Goal: Task Accomplishment & Management: Manage account settings

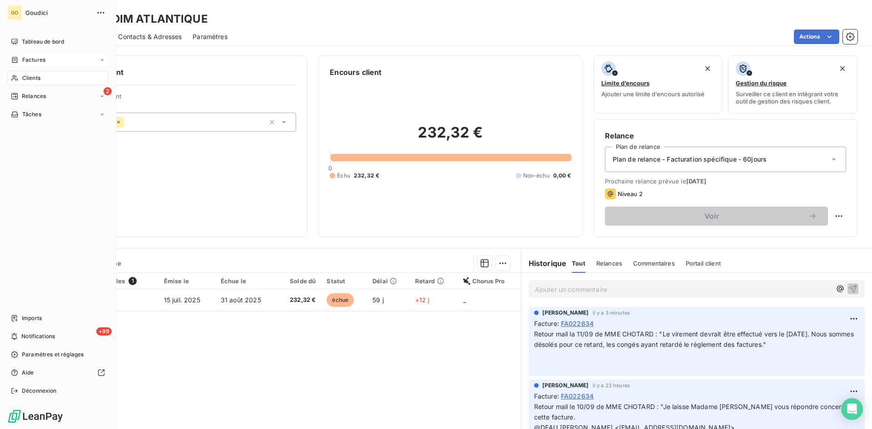
click at [28, 57] on span "Factures" at bounding box center [33, 60] width 23 height 8
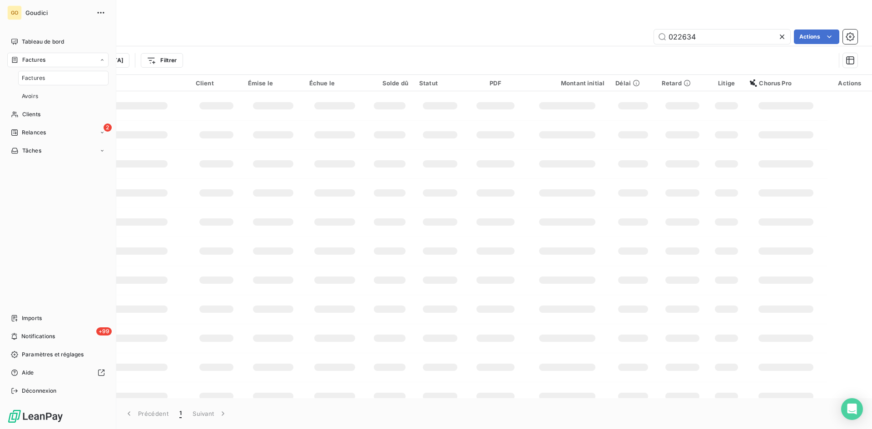
click at [32, 80] on span "Factures" at bounding box center [33, 78] width 23 height 8
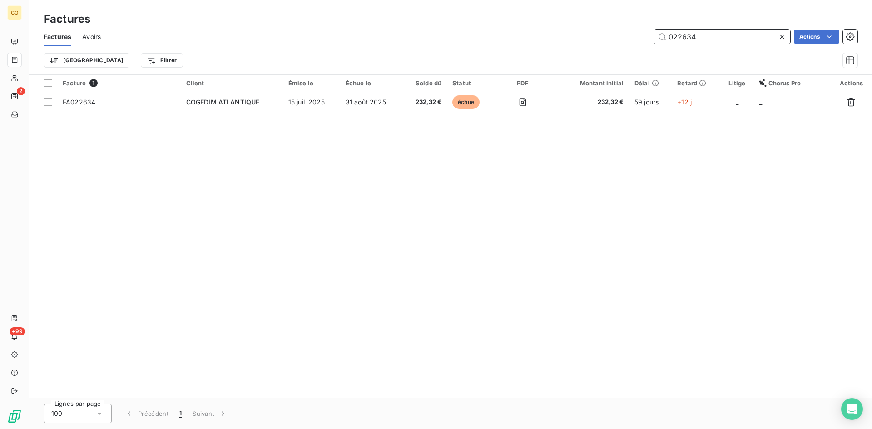
drag, startPoint x: 719, startPoint y: 35, endPoint x: 633, endPoint y: 37, distance: 85.9
click at [633, 37] on div "022634 Actions" at bounding box center [485, 37] width 746 height 15
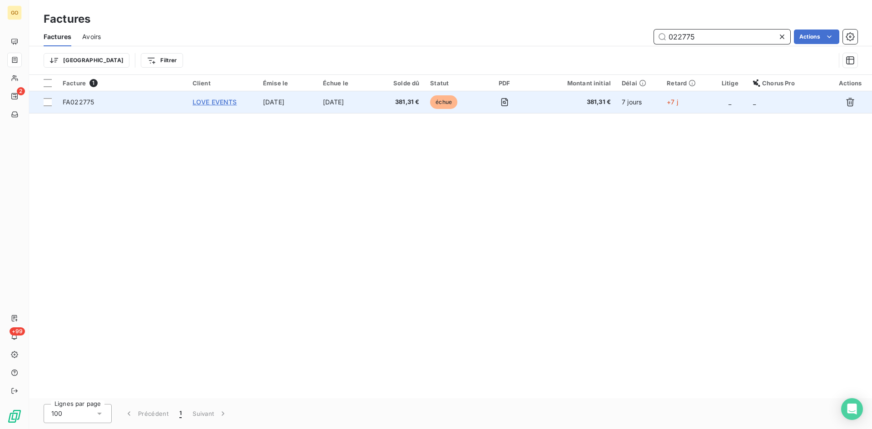
type input "022775"
click at [218, 103] on span "LOVE EVENTS" at bounding box center [215, 102] width 45 height 8
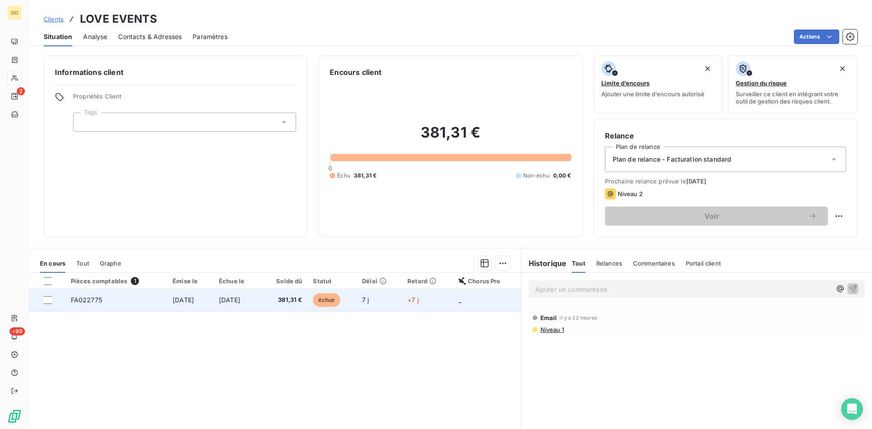
click at [173, 302] on span "5 sept. 2025" at bounding box center [183, 300] width 21 height 8
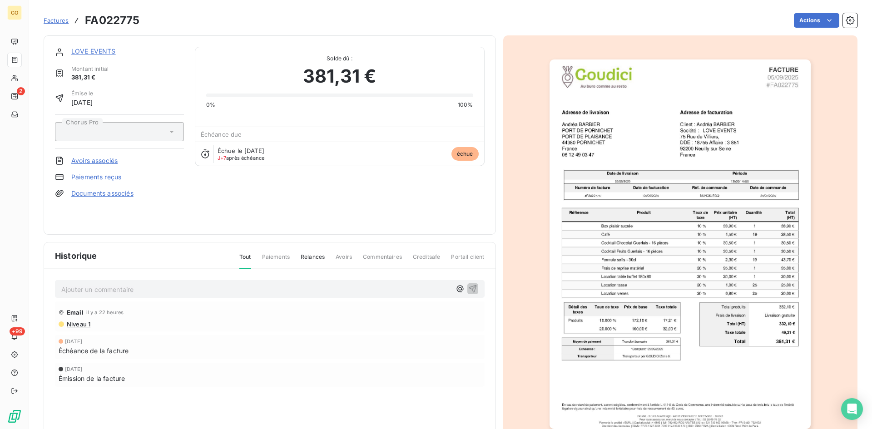
click at [174, 295] on p "Ajouter un commentaire ﻿" at bounding box center [256, 289] width 390 height 11
click at [61, 287] on span "je vous confirme l’envoie de la facture en comptabilité ce jour, je n’avais pas…" at bounding box center [195, 289] width 269 height 8
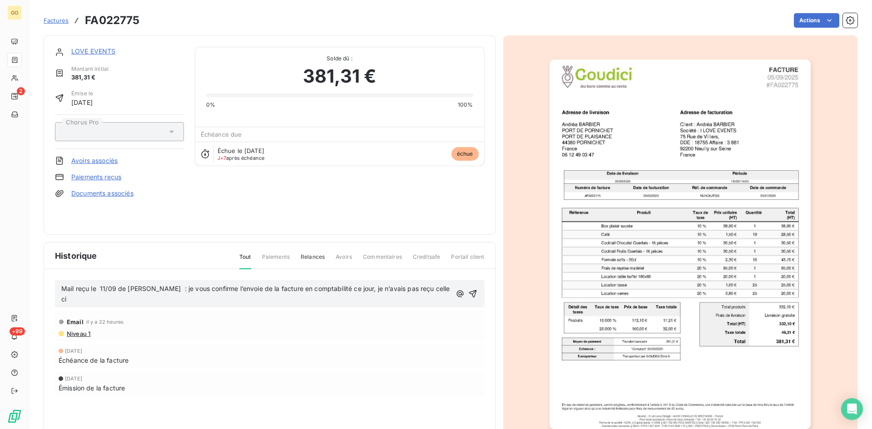
click at [99, 289] on span "Mail reçu le 11/09 de MME BARBIER : je vous confirme l’envoie de la facture en …" at bounding box center [256, 294] width 391 height 18
click at [93, 289] on span "Mail reçu le 11/09 de MME BARBIER : je vous confirme l’envoie de la facture en …" at bounding box center [255, 294] width 389 height 18
click at [178, 290] on span "Mail reçu le 11/09 de MME BARBIER : je vous confirme l’envoie de la facture en …" at bounding box center [255, 294] width 389 height 18
click at [70, 295] on span "Mail reçu le 11/09 de MME BARBIER : "je vous confirme l’envoie de la facture en…" at bounding box center [249, 294] width 376 height 18
click at [469, 293] on icon "button" at bounding box center [472, 293] width 9 height 9
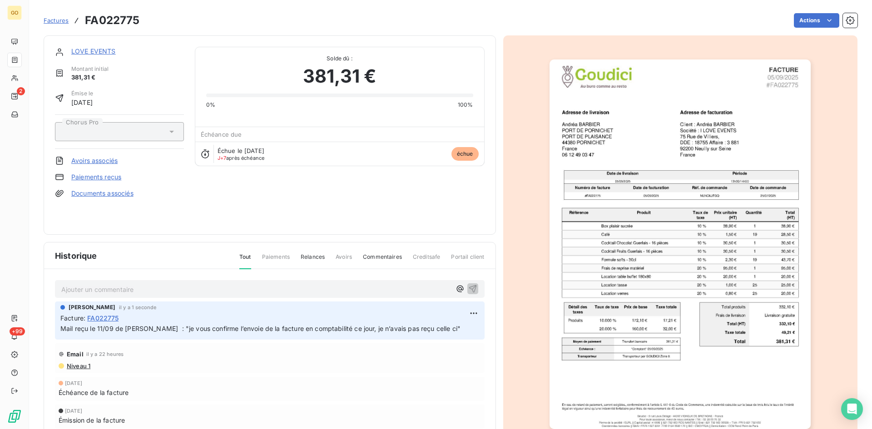
click at [55, 22] on span "Factures" at bounding box center [56, 20] width 25 height 7
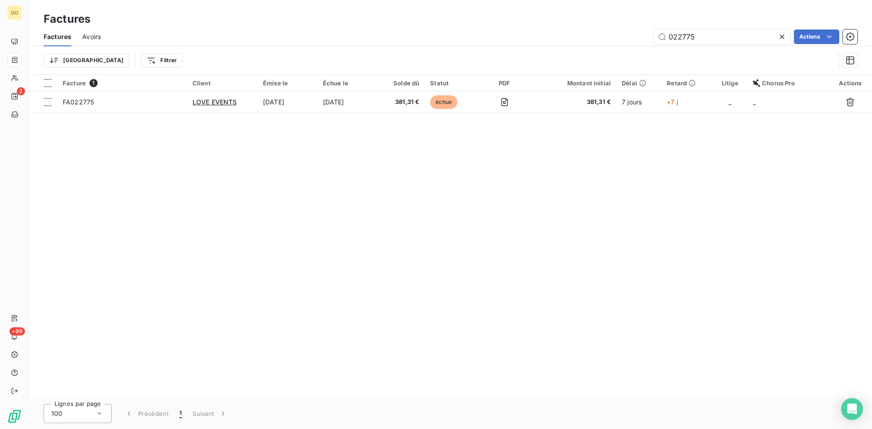
drag, startPoint x: 703, startPoint y: 40, endPoint x: 642, endPoint y: 40, distance: 61.8
click at [642, 40] on div "022775 Actions" at bounding box center [485, 37] width 746 height 15
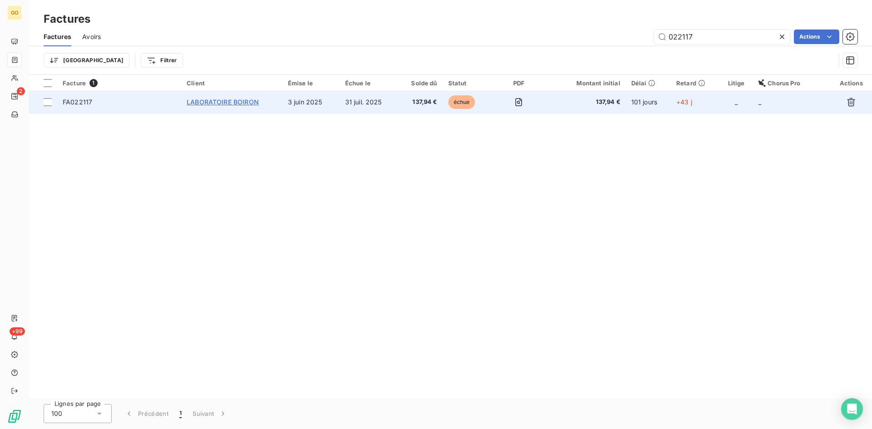
type input "022117"
click at [204, 103] on span "LABORATOIRE BOIRON" at bounding box center [223, 102] width 72 height 8
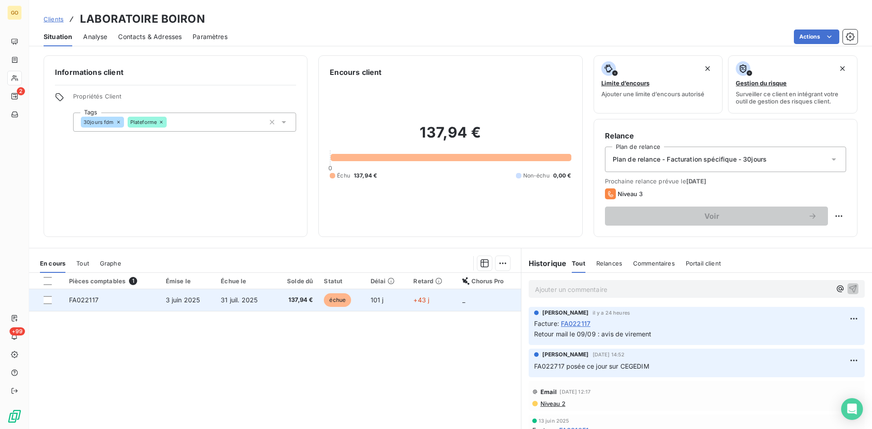
click at [76, 300] on span "FA022117" at bounding box center [84, 300] width 30 height 8
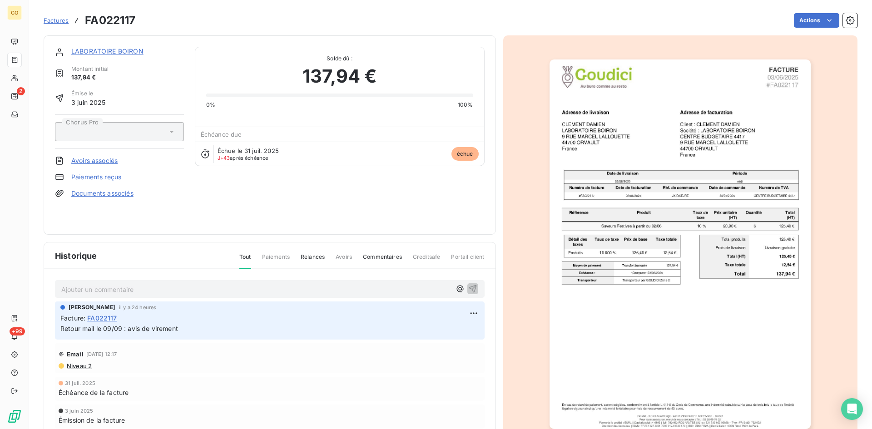
click at [129, 294] on p "Ajouter un commentaire ﻿" at bounding box center [256, 289] width 390 height 11
click at [191, 289] on p "Ajouter un commentaire ﻿" at bounding box center [256, 289] width 390 height 11
click at [188, 286] on p "Ajouter un commentaire ﻿" at bounding box center [256, 289] width 390 height 11
click at [469, 288] on icon "button" at bounding box center [472, 288] width 9 height 9
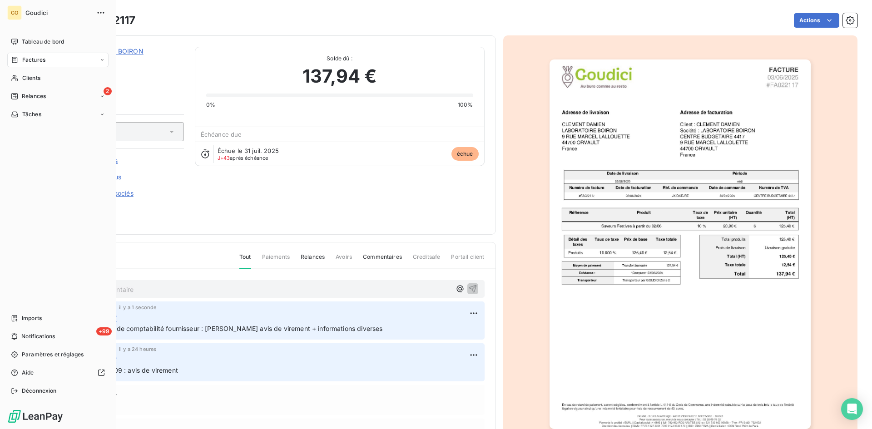
click at [33, 61] on span "Factures" at bounding box center [33, 60] width 23 height 8
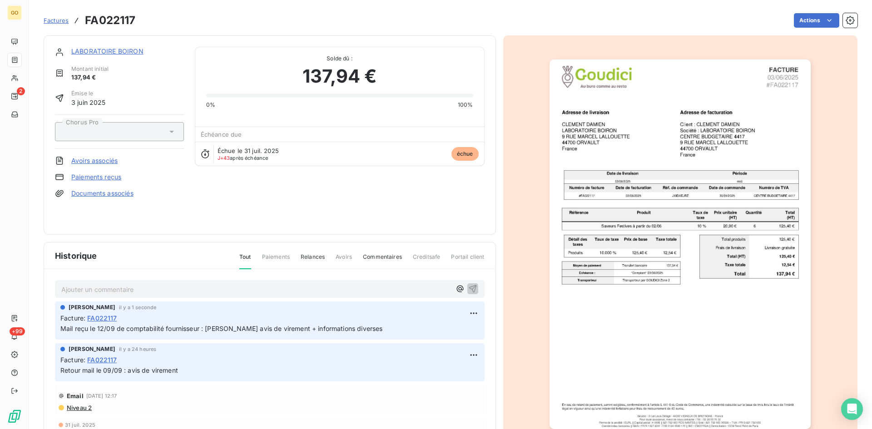
click at [55, 20] on span "Factures" at bounding box center [56, 20] width 25 height 7
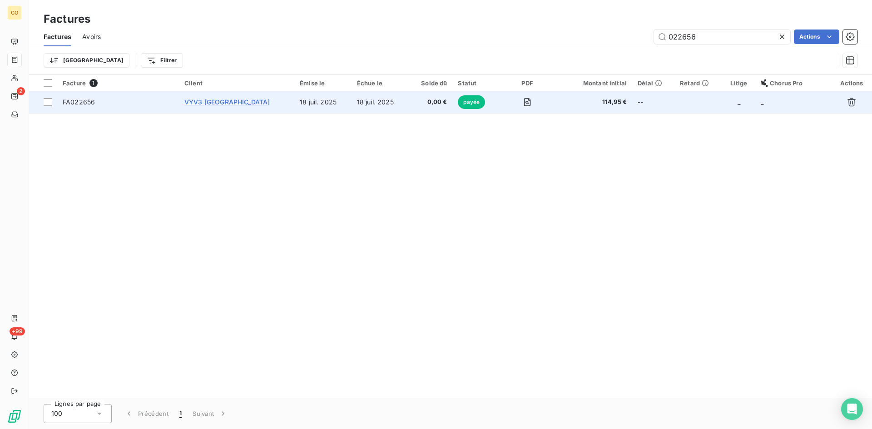
type input "022656"
click at [224, 101] on span "VYV3 PAYS DE LA LOIRE" at bounding box center [226, 102] width 85 height 8
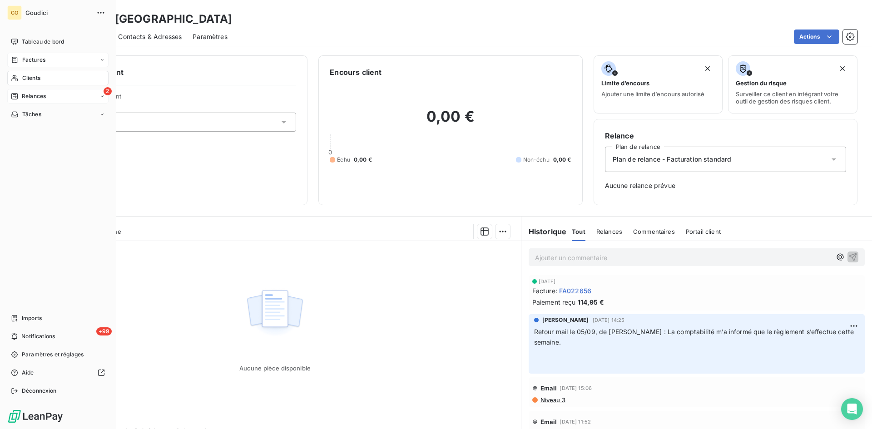
click at [39, 95] on span "Relances" at bounding box center [34, 96] width 24 height 8
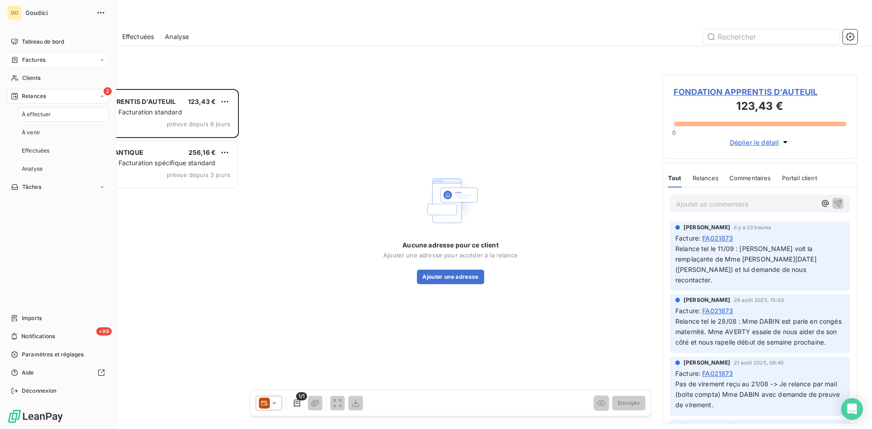
click at [40, 115] on span "À effectuer" at bounding box center [37, 114] width 30 height 8
click at [27, 78] on span "Clients" at bounding box center [31, 78] width 18 height 8
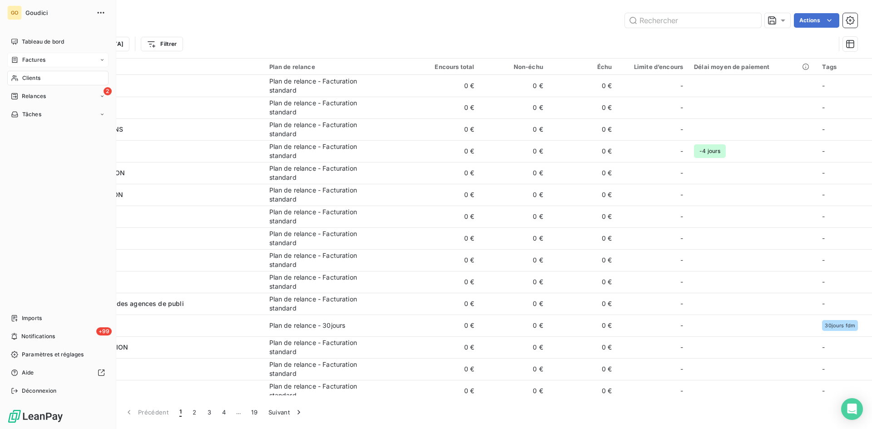
click at [27, 58] on span "Factures" at bounding box center [33, 60] width 23 height 8
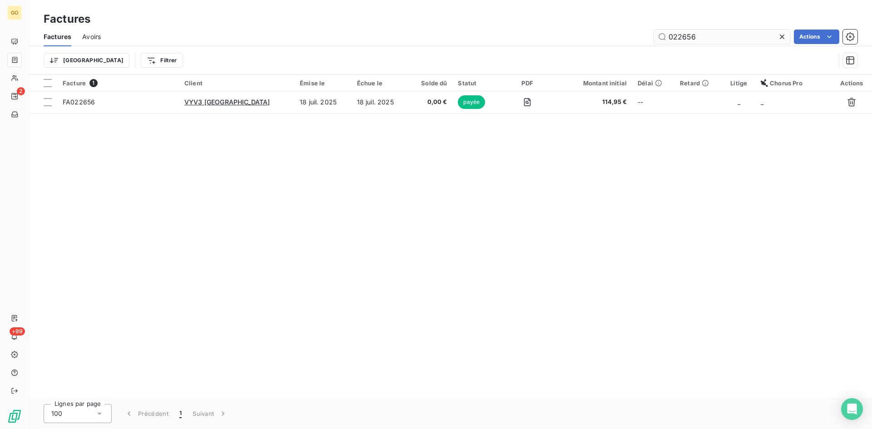
click at [782, 37] on icon at bounding box center [782, 36] width 9 height 9
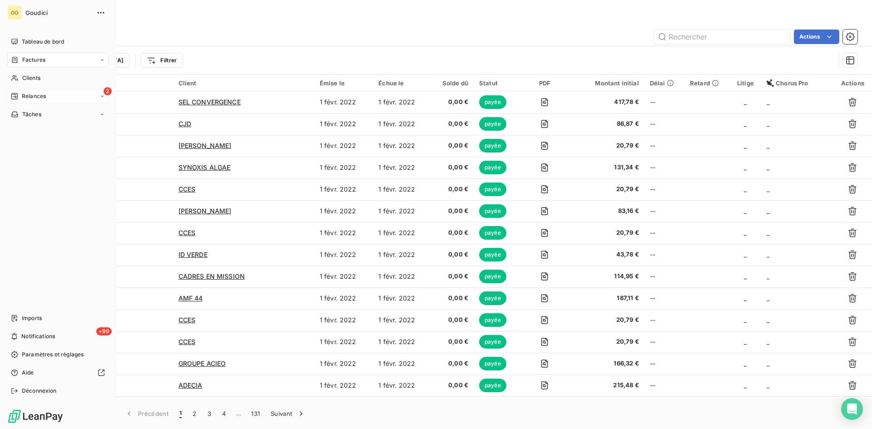
click at [30, 94] on span "Relances" at bounding box center [34, 96] width 24 height 8
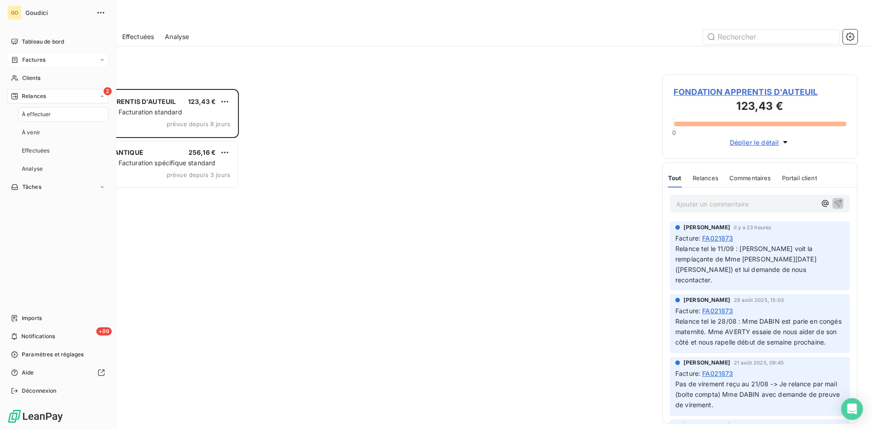
click at [27, 115] on span "À effectuer" at bounding box center [37, 114] width 30 height 8
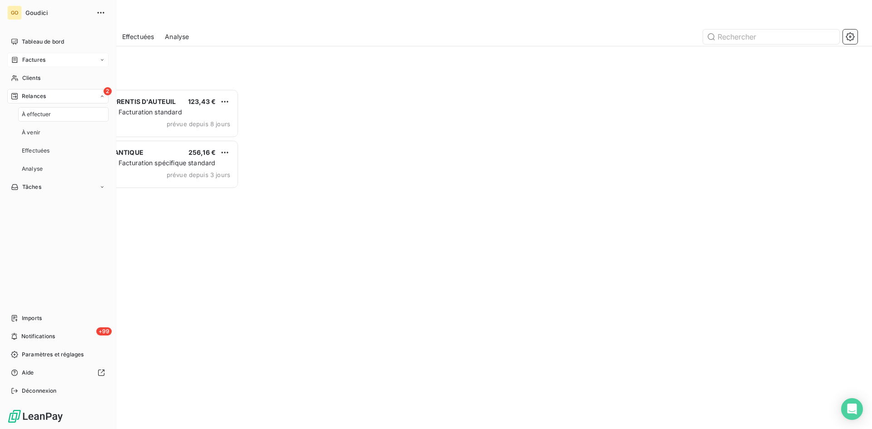
scroll to position [334, 189]
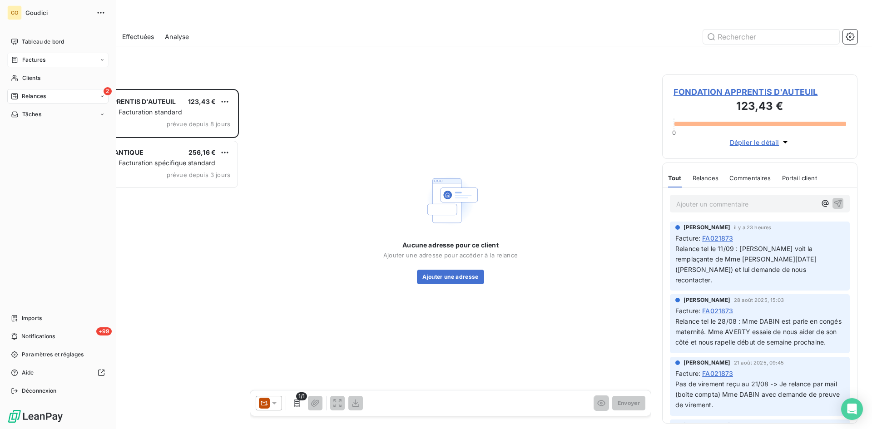
click at [39, 61] on span "Factures" at bounding box center [33, 60] width 23 height 8
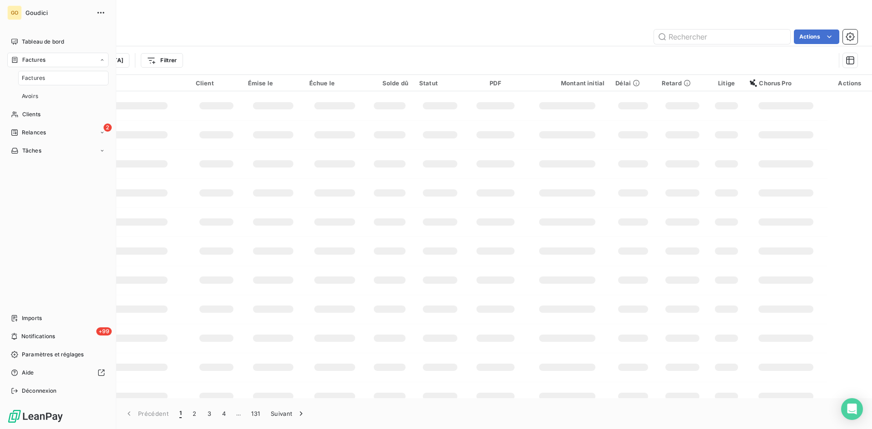
click at [35, 77] on span "Factures" at bounding box center [33, 78] width 23 height 8
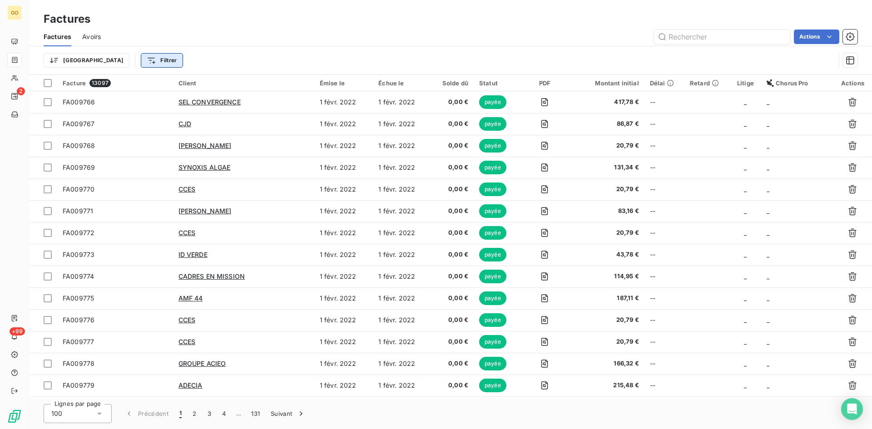
click at [105, 65] on html "GO 2 +99 Factures Factures Avoirs Actions Trier Filtrer Facture 13097 Client Ém…" at bounding box center [436, 214] width 872 height 429
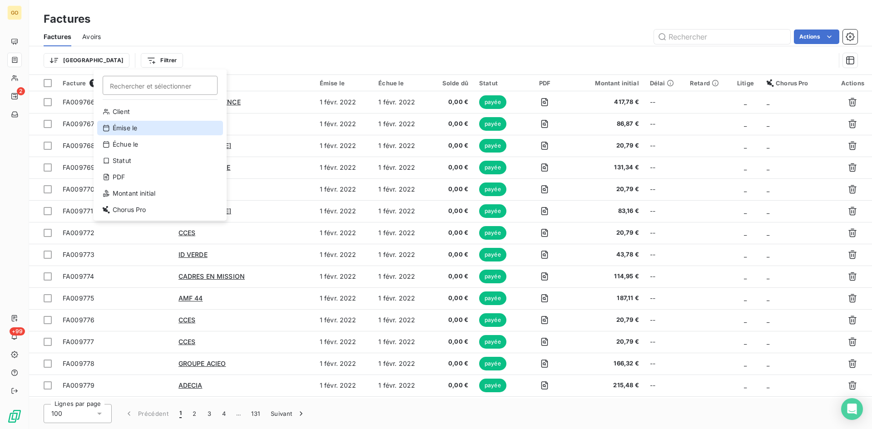
click at [124, 130] on div "Émise le" at bounding box center [160, 128] width 126 height 15
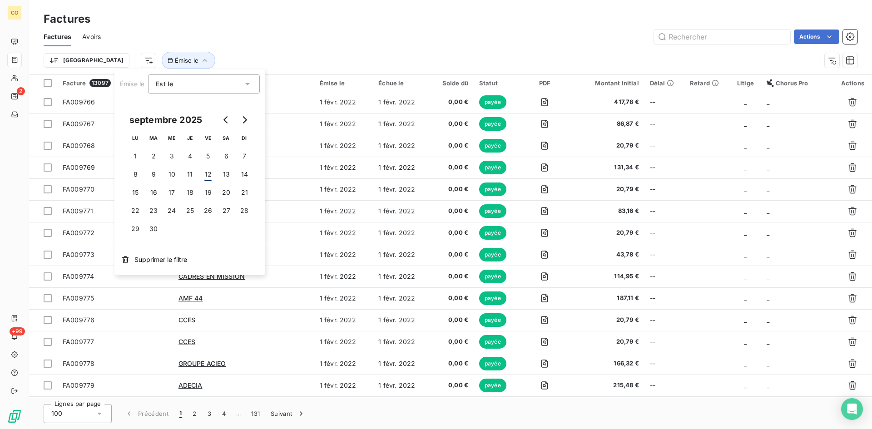
click at [247, 85] on icon at bounding box center [247, 84] width 9 height 9
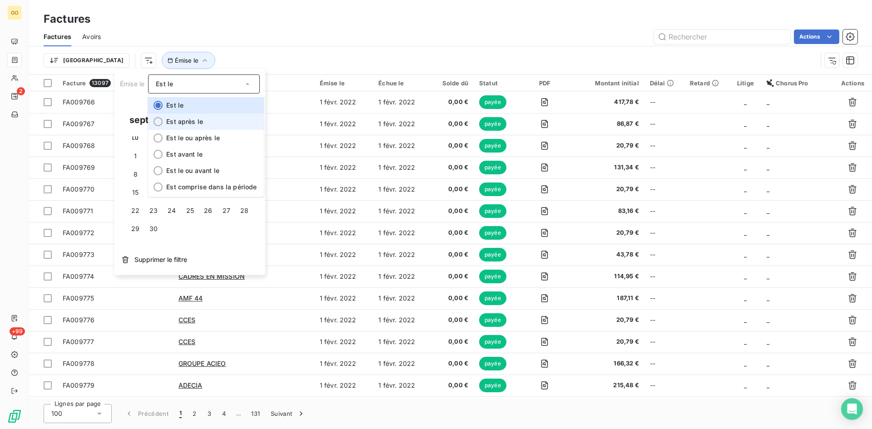
click at [186, 121] on span "Est après le" at bounding box center [184, 122] width 37 height 8
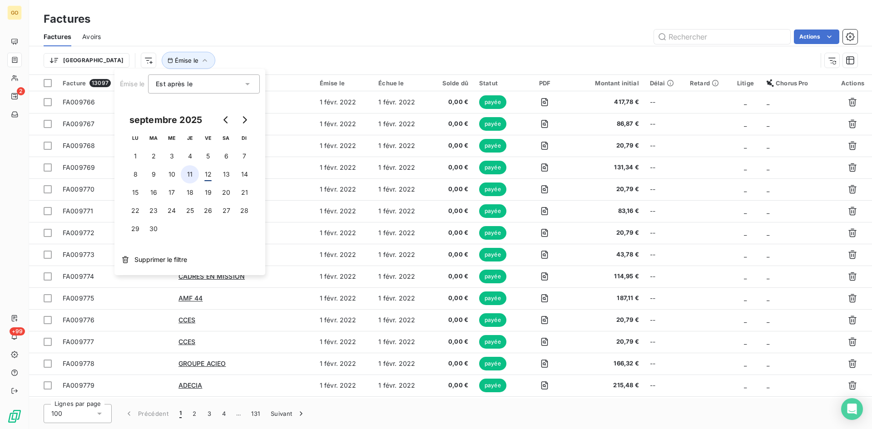
click at [189, 174] on button "11" at bounding box center [190, 174] width 18 height 18
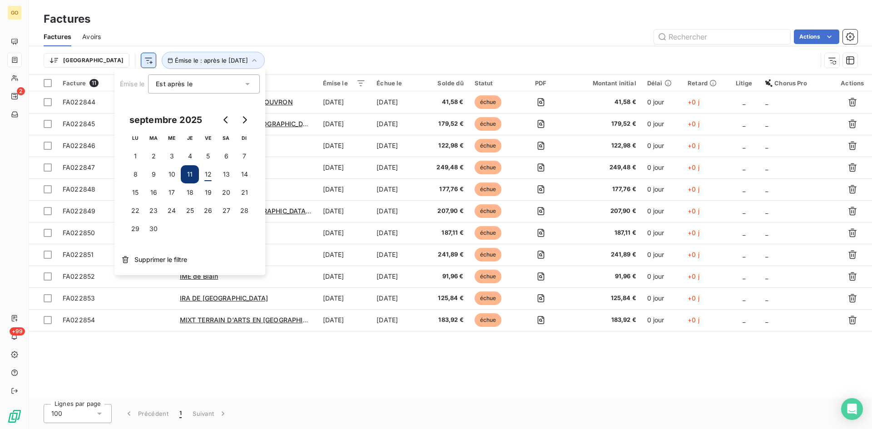
click at [101, 63] on html "GO 2 +99 Factures Factures Avoirs Actions [GEOGRAPHIC_DATA] Émise le : après le…" at bounding box center [436, 214] width 872 height 429
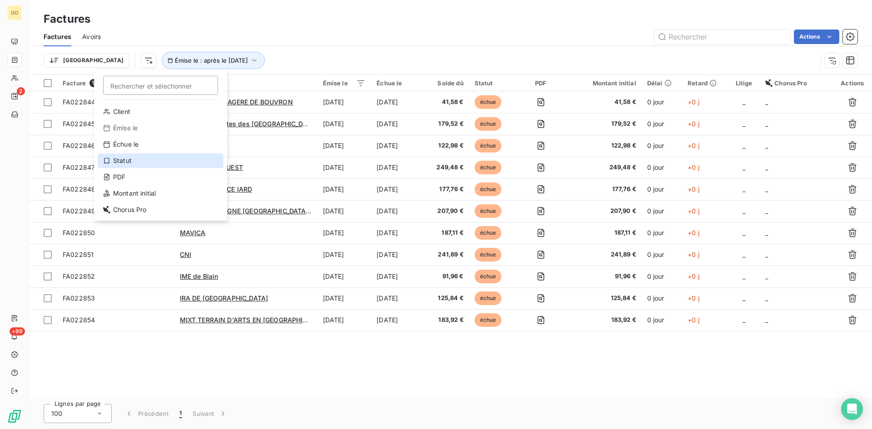
click at [123, 161] on div "Statut" at bounding box center [161, 161] width 126 height 15
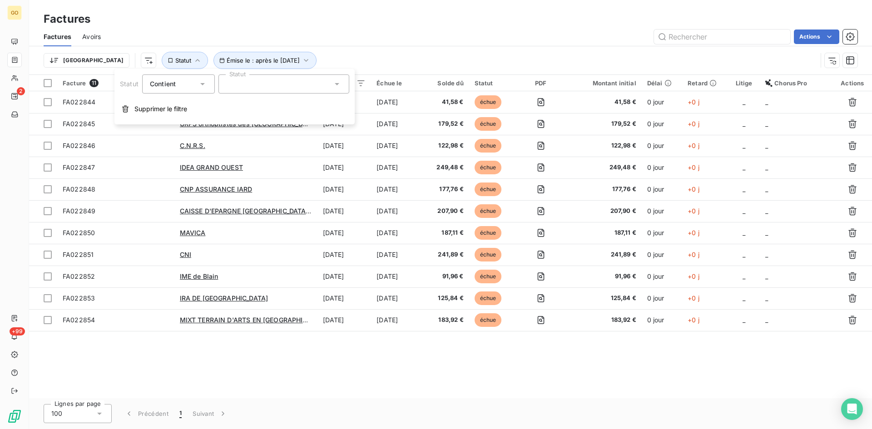
click at [335, 84] on icon at bounding box center [337, 84] width 9 height 9
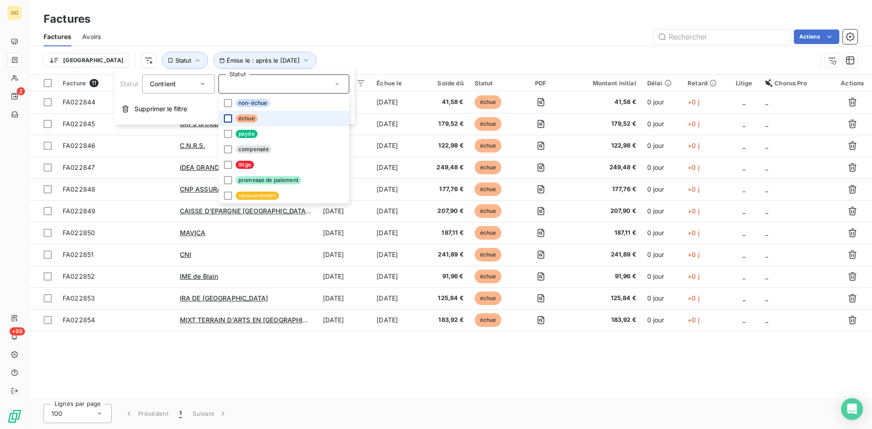
click at [227, 119] on div at bounding box center [228, 119] width 8 height 8
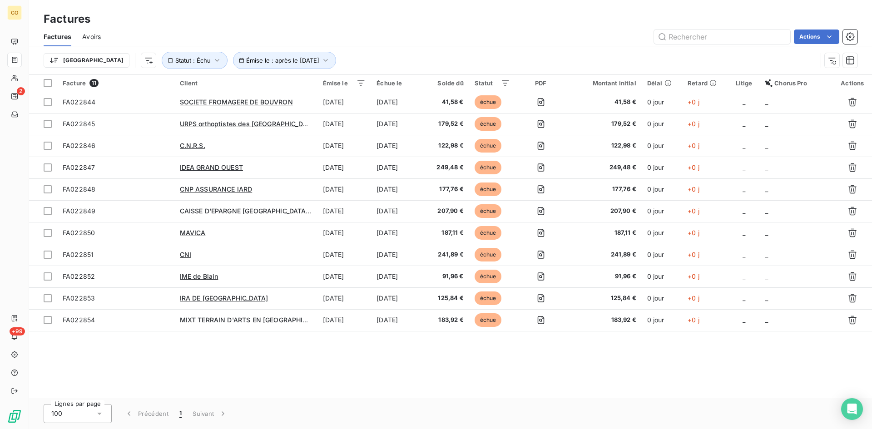
click at [367, 51] on div "Trier Émise le : après le [DATE] Statut : Échu" at bounding box center [451, 60] width 814 height 28
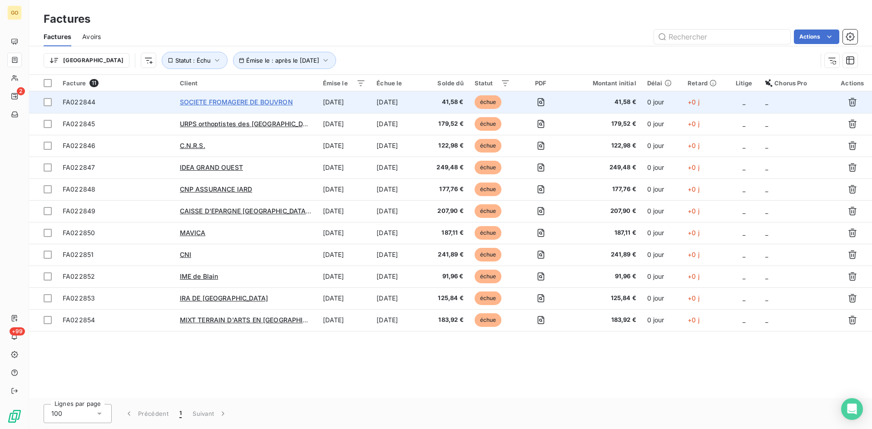
click at [222, 102] on span "SOCIETE FROMAGERE DE BOUVRON" at bounding box center [236, 102] width 113 height 8
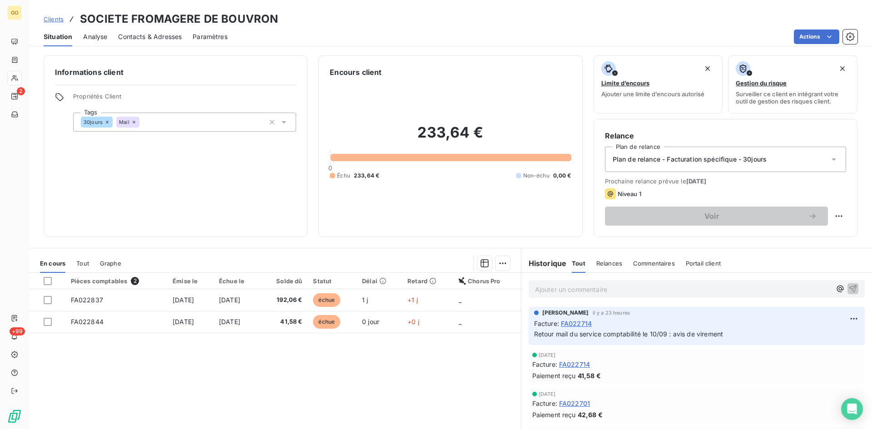
click at [176, 192] on div "Informations client Propriétés Client Tags 30jours Mail" at bounding box center [176, 146] width 264 height 182
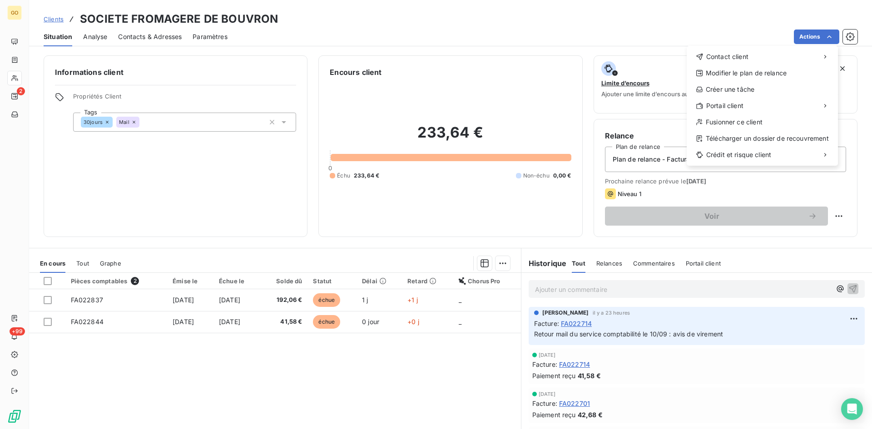
click at [79, 300] on html "GO 2 +99 Clients SOCIETE FROMAGERE DE BOUVRON Situation Analyse Contacts & Adre…" at bounding box center [436, 214] width 872 height 429
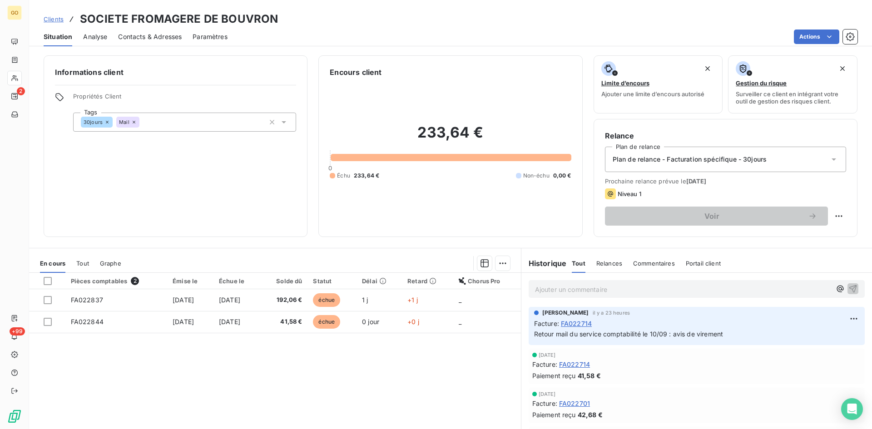
click at [79, 300] on span "FA022837" at bounding box center [87, 300] width 32 height 8
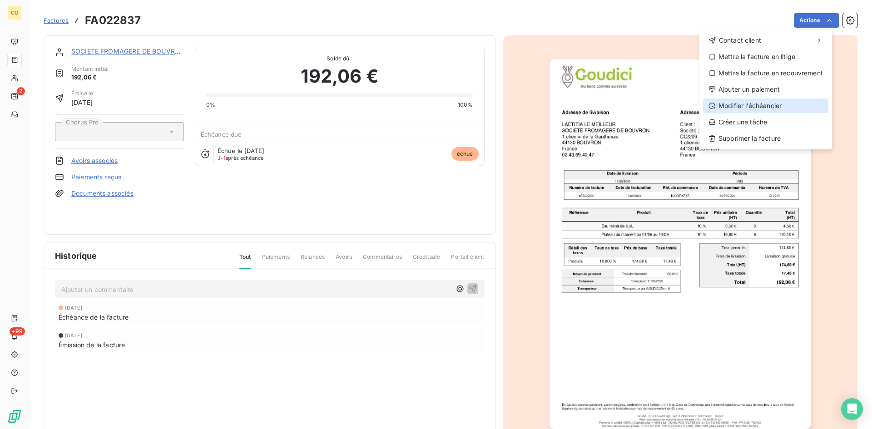
click at [767, 105] on div "Modifier l’échéancier" at bounding box center [765, 106] width 125 height 15
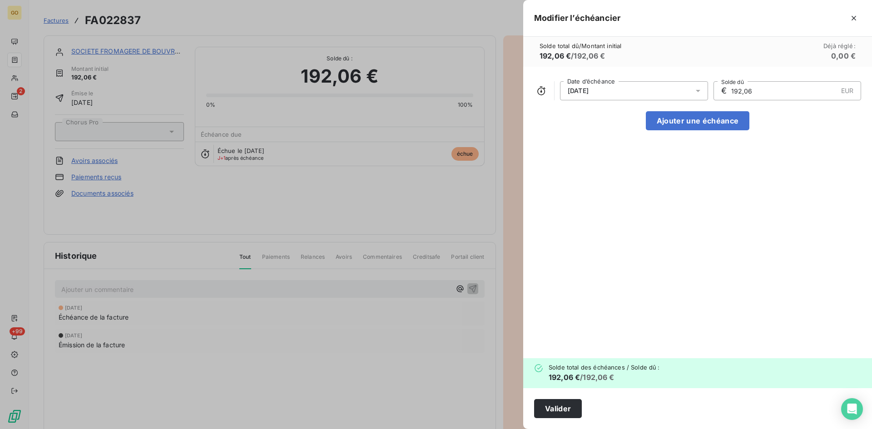
click at [707, 94] on div at bounding box center [701, 90] width 15 height 19
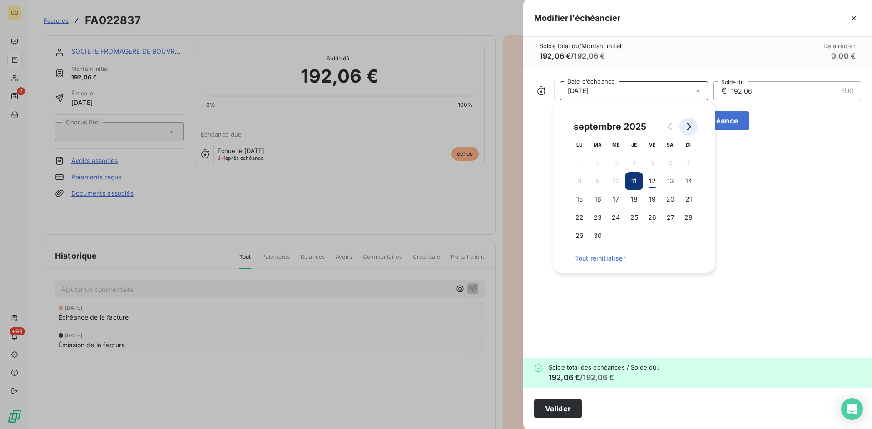
click at [687, 124] on icon "Go to next month" at bounding box center [688, 126] width 7 height 7
click at [670, 184] on button "11" at bounding box center [671, 181] width 18 height 18
click at [788, 198] on div "[DATE] Date d’échéance € 192,06 EUR Solde dû Ajouter une échéance" at bounding box center [697, 213] width 349 height 292
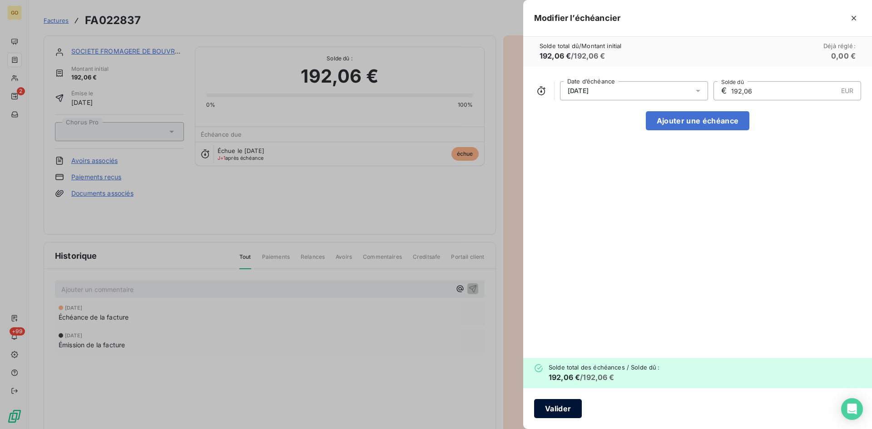
click at [557, 413] on button "Valider" at bounding box center [558, 408] width 48 height 19
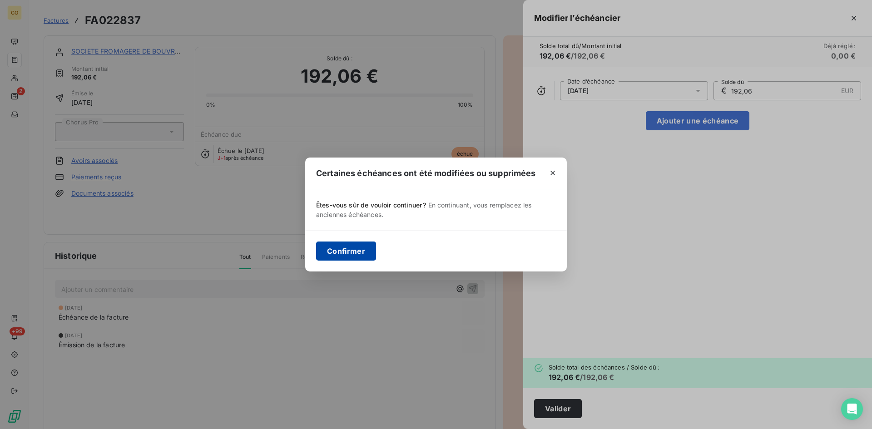
click at [344, 253] on button "Confirmer" at bounding box center [346, 251] width 60 height 19
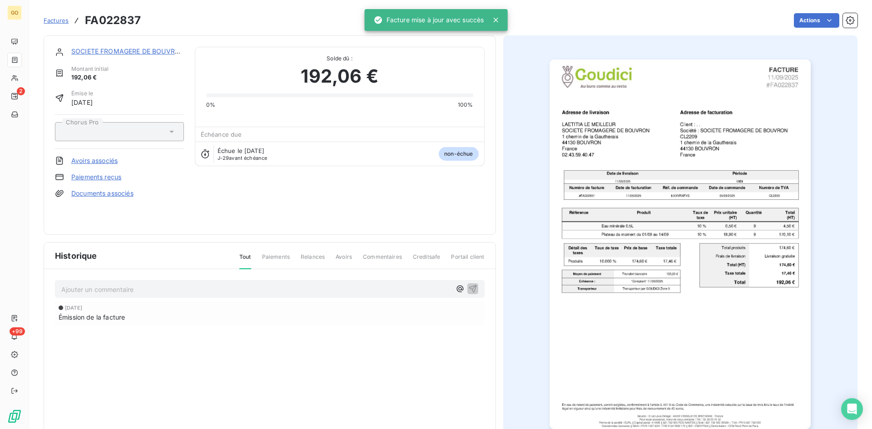
click at [94, 53] on link "SOCIETE FROMAGERE DE BOUVRON" at bounding box center [128, 51] width 114 height 8
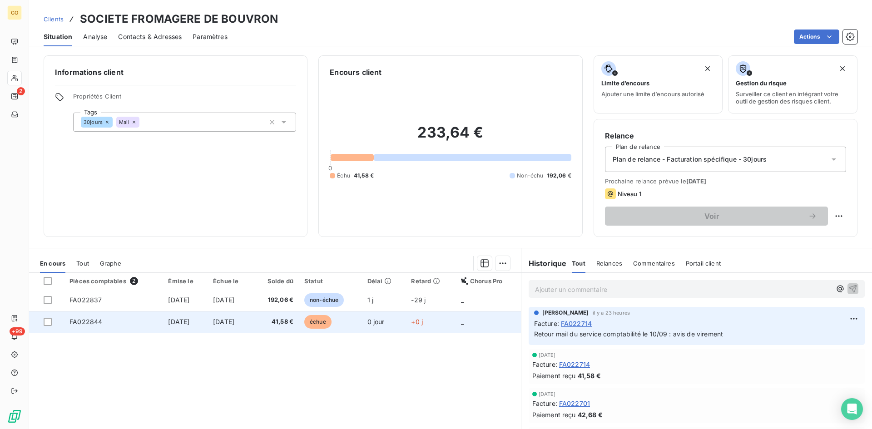
click at [179, 324] on span "[DATE]" at bounding box center [178, 322] width 21 height 8
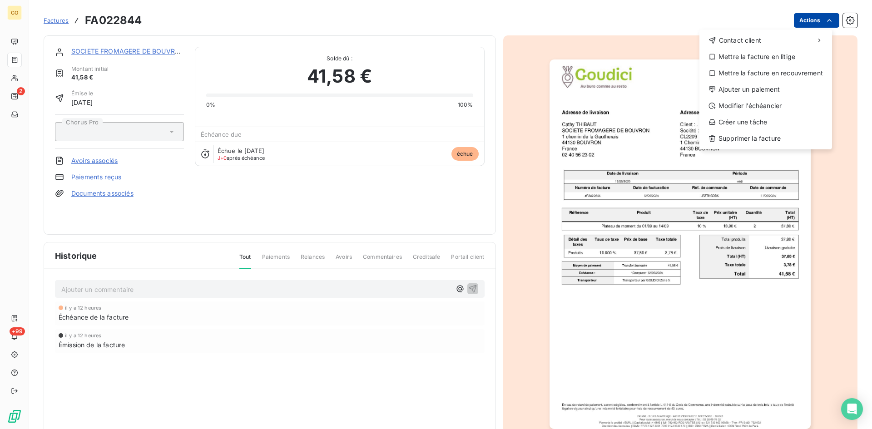
click at [820, 25] on html "GO 2 +99 Factures FA022844 Actions Contact client Mettre la facture en litige M…" at bounding box center [436, 214] width 872 height 429
click at [771, 102] on div "Modifier l’échéancier" at bounding box center [765, 106] width 125 height 15
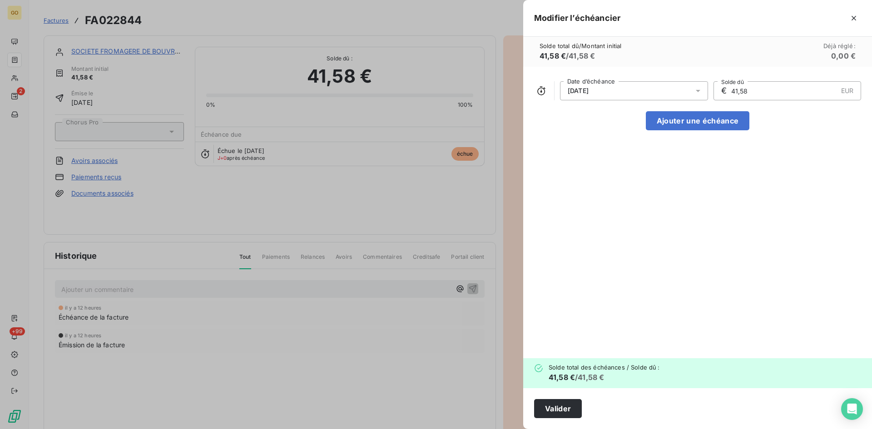
click at [702, 87] on icon at bounding box center [698, 90] width 9 height 9
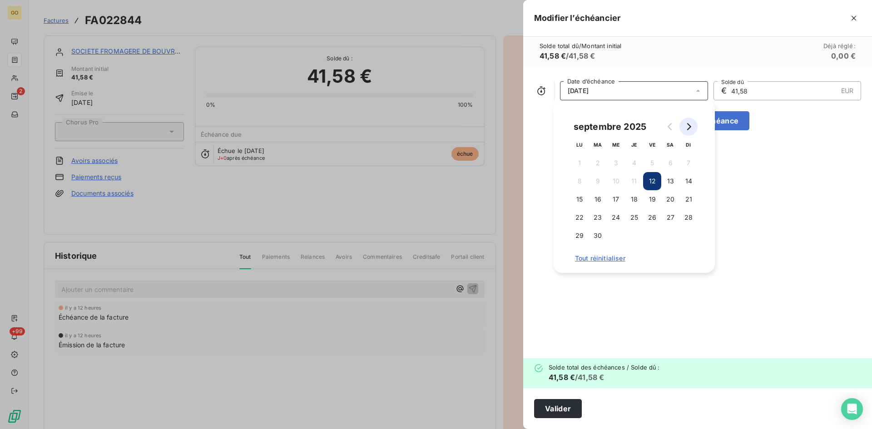
click at [688, 129] on icon "Go to next month" at bounding box center [688, 126] width 7 height 7
click at [692, 185] on button "12" at bounding box center [689, 181] width 18 height 18
click at [657, 282] on div "[DATE] Date d’échéance € 41,58 EUR Solde dû Ajouter une échéance" at bounding box center [697, 213] width 349 height 292
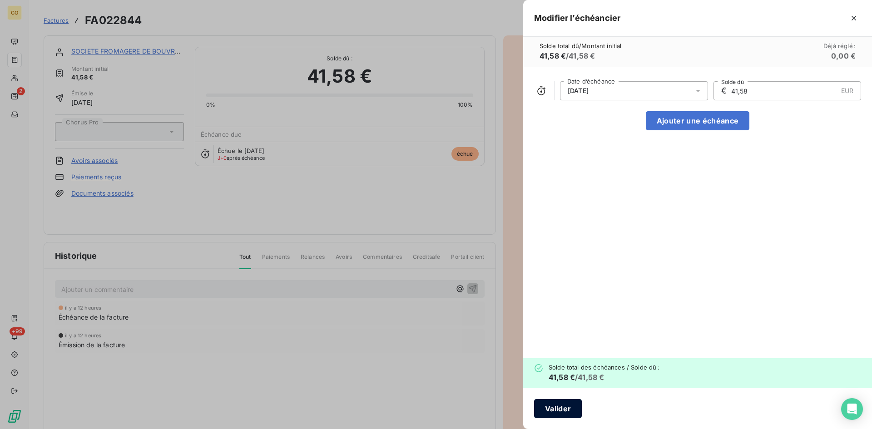
click at [565, 410] on button "Valider" at bounding box center [558, 408] width 48 height 19
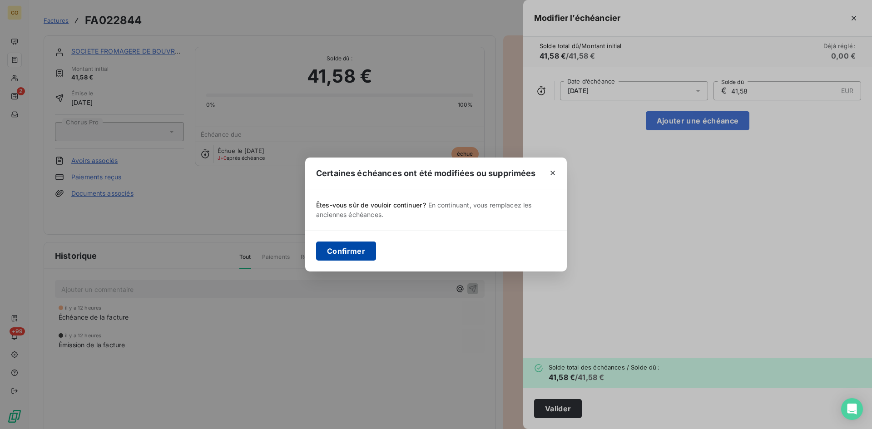
click at [348, 243] on button "Confirmer" at bounding box center [346, 251] width 60 height 19
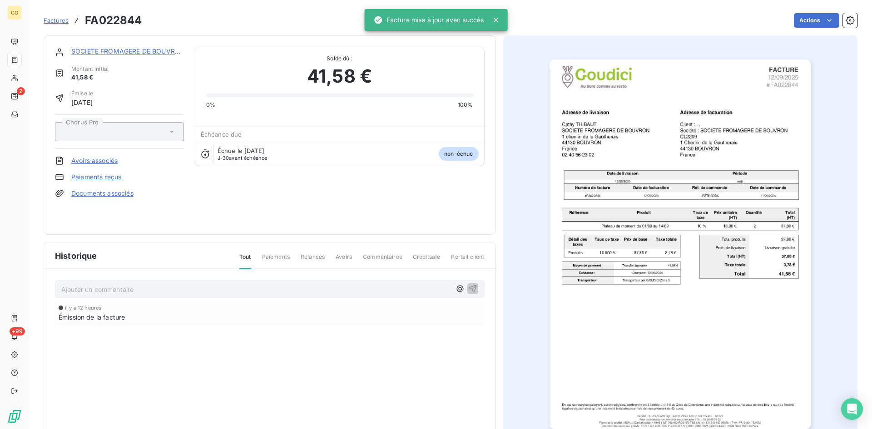
click at [98, 51] on link "SOCIETE FROMAGERE DE BOUVRON" at bounding box center [128, 51] width 114 height 8
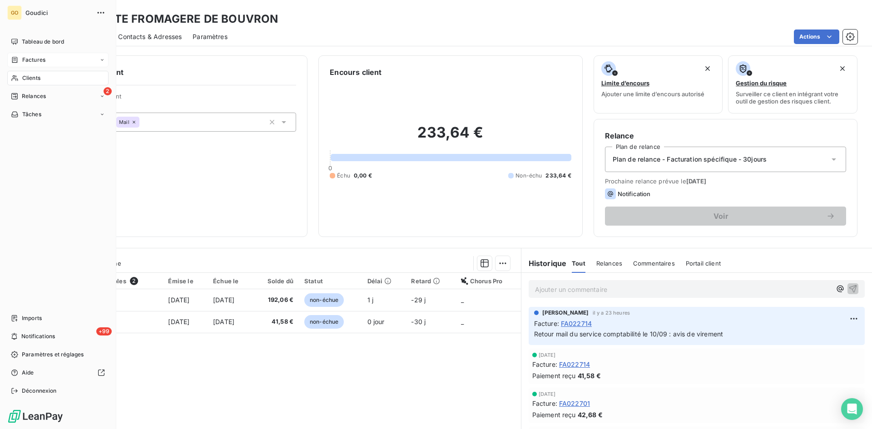
click at [21, 57] on div "Factures" at bounding box center [28, 60] width 35 height 8
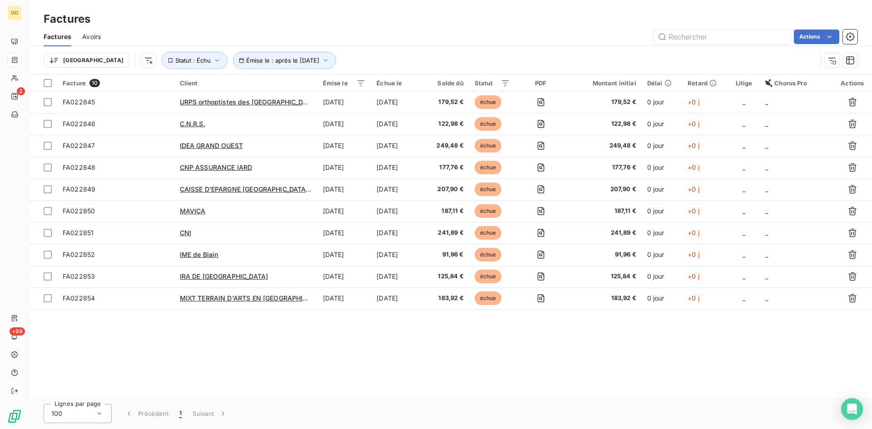
click at [425, 14] on div "Factures" at bounding box center [450, 19] width 843 height 16
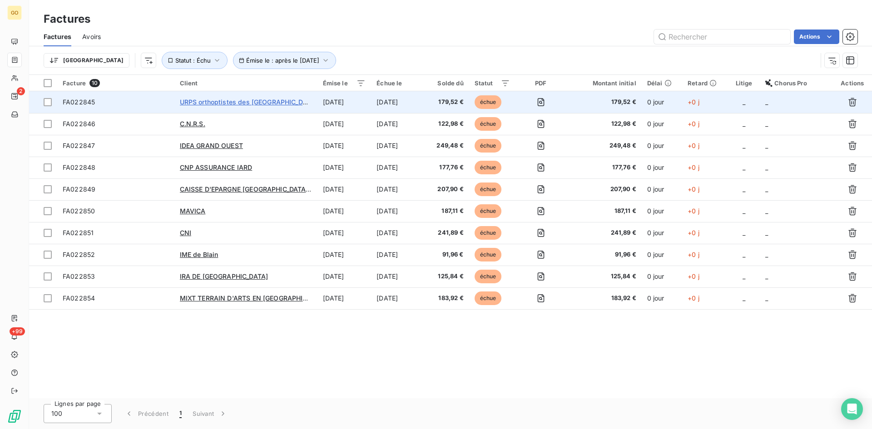
click at [190, 102] on span "URPS orthoptistes des [GEOGRAPHIC_DATA]" at bounding box center [249, 102] width 138 height 8
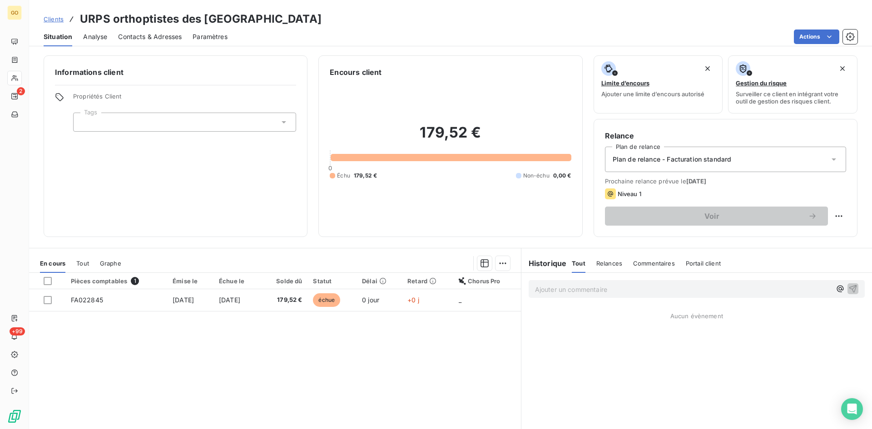
click at [96, 35] on span "Analyse" at bounding box center [95, 36] width 24 height 9
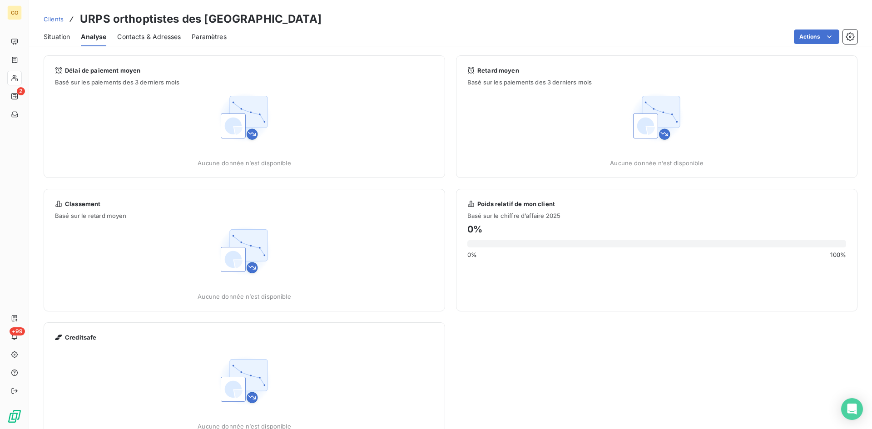
click at [140, 38] on span "Contacts & Adresses" at bounding box center [149, 36] width 64 height 9
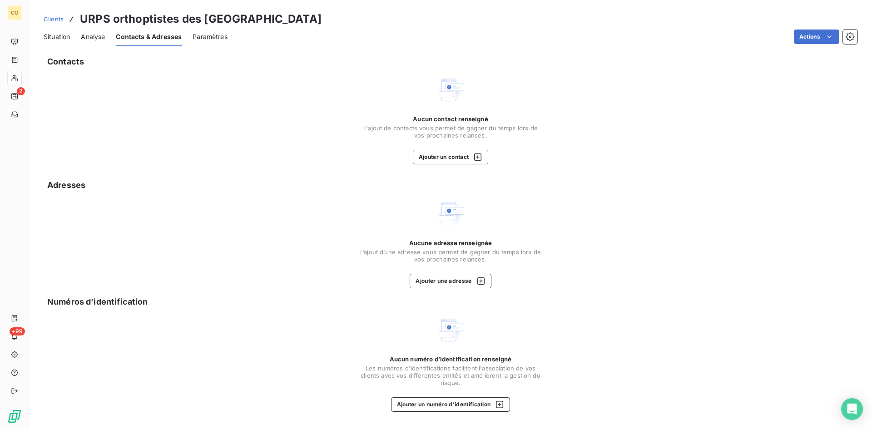
click at [53, 37] on span "Situation" at bounding box center [57, 36] width 26 height 9
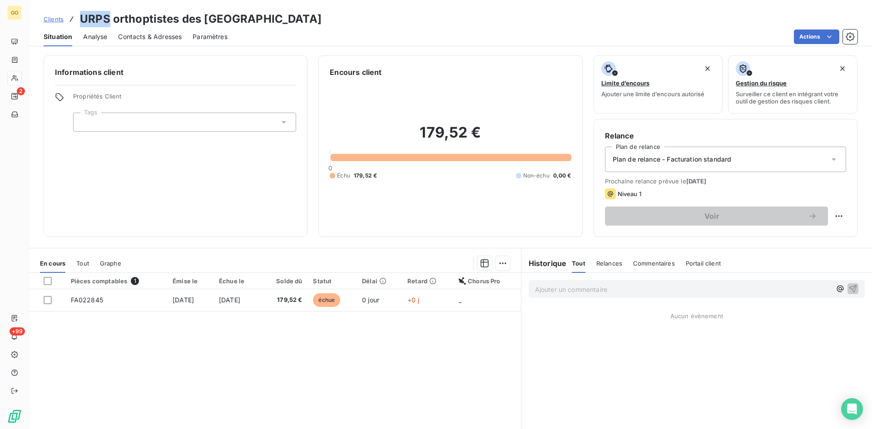
drag, startPoint x: 80, startPoint y: 17, endPoint x: 110, endPoint y: 17, distance: 30.0
click at [110, 17] on h3 "URPS orthoptistes des [GEOGRAPHIC_DATA]" at bounding box center [201, 19] width 242 height 16
click at [310, 23] on div "Clients URPS orthoptistes des [GEOGRAPHIC_DATA]" at bounding box center [450, 19] width 843 height 16
drag, startPoint x: 83, startPoint y: 19, endPoint x: 284, endPoint y: 15, distance: 201.8
click at [284, 15] on h3 "URPS orthoptistes des [GEOGRAPHIC_DATA]" at bounding box center [201, 19] width 242 height 16
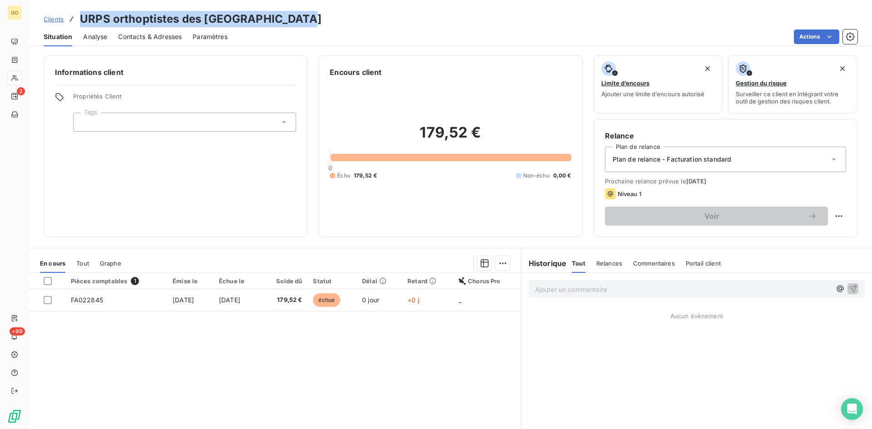
copy h3 "URPS orthoptistes des [GEOGRAPHIC_DATA]"
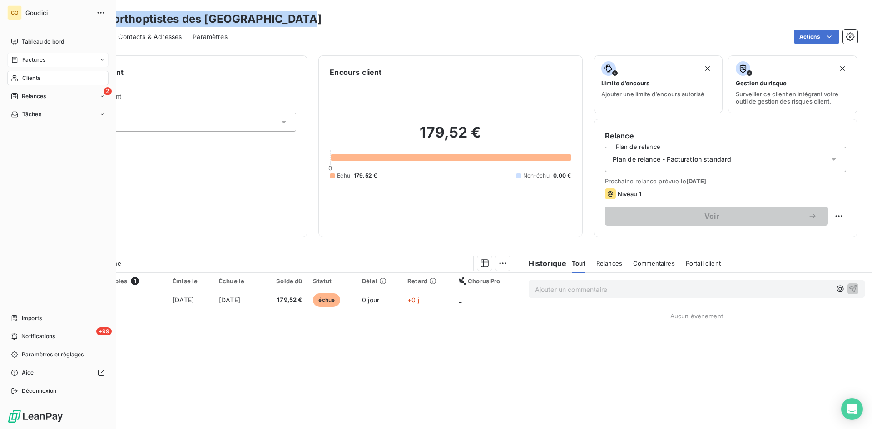
click at [30, 58] on span "Factures" at bounding box center [33, 60] width 23 height 8
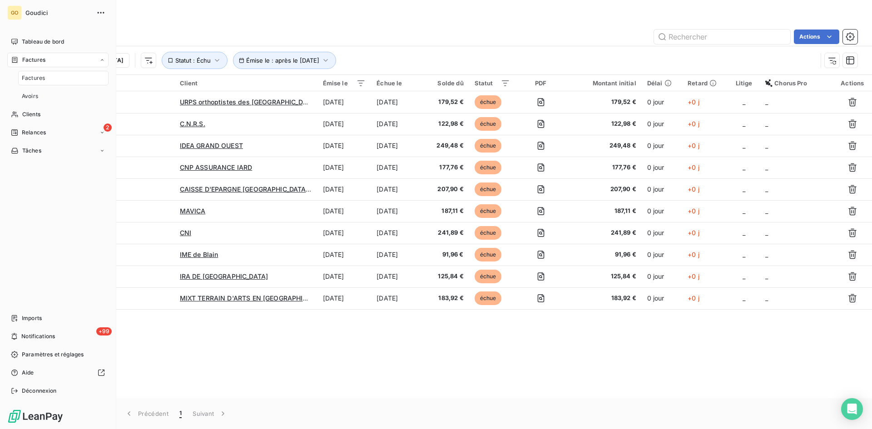
click at [37, 77] on span "Factures" at bounding box center [33, 78] width 23 height 8
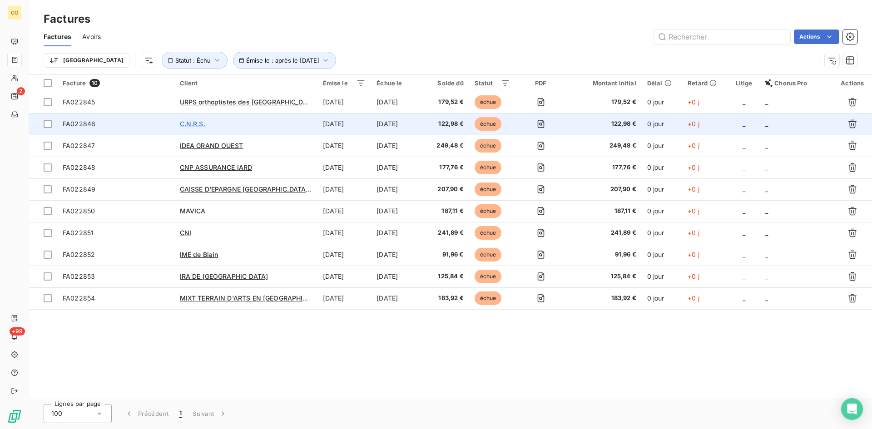
click at [191, 123] on span "C.N.R.S." at bounding box center [192, 124] width 25 height 8
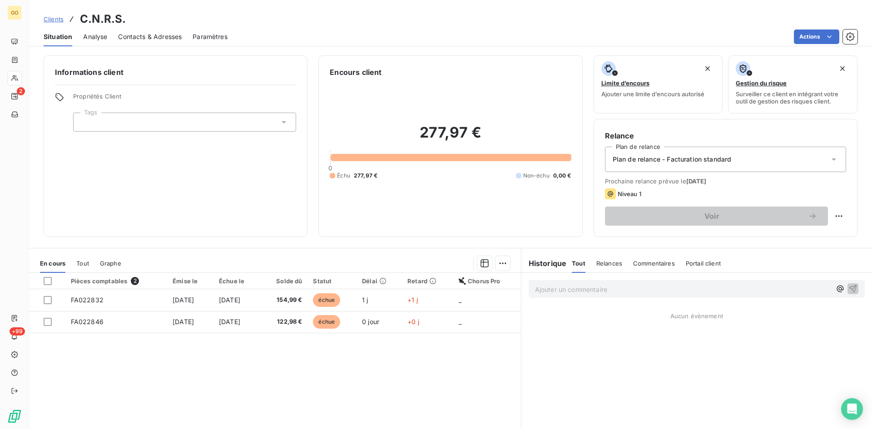
click at [97, 34] on span "Analyse" at bounding box center [95, 36] width 24 height 9
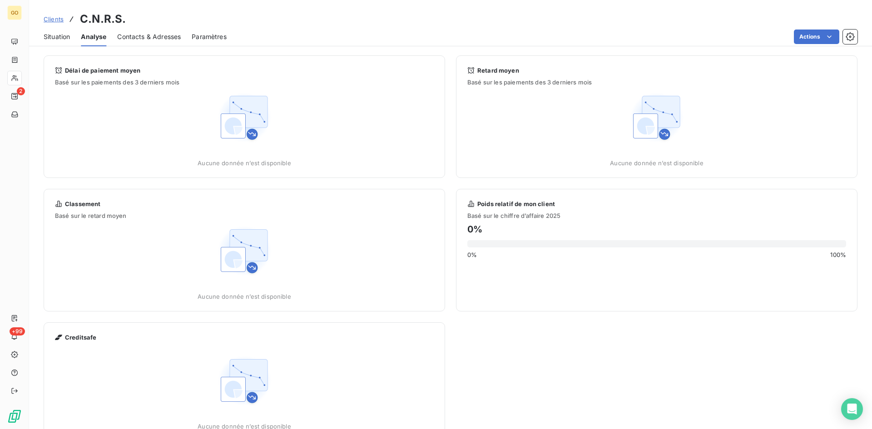
click at [136, 38] on span "Contacts & Adresses" at bounding box center [149, 36] width 64 height 9
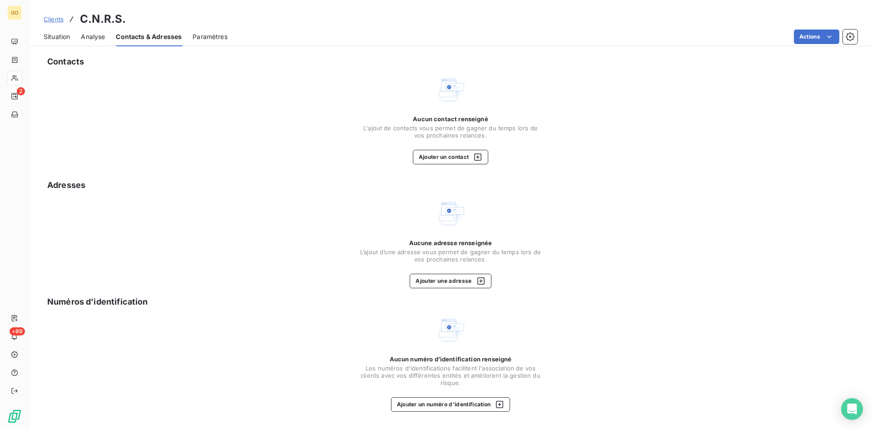
click at [202, 36] on span "Paramètres" at bounding box center [210, 36] width 35 height 9
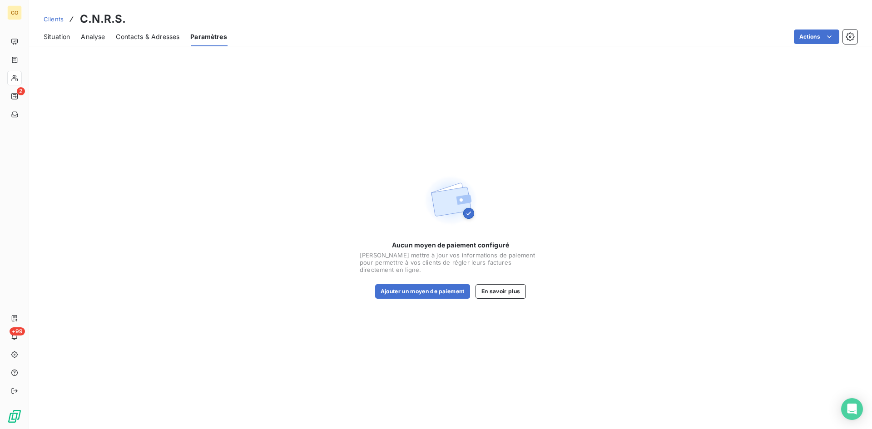
click at [44, 35] on span "Situation" at bounding box center [57, 36] width 26 height 9
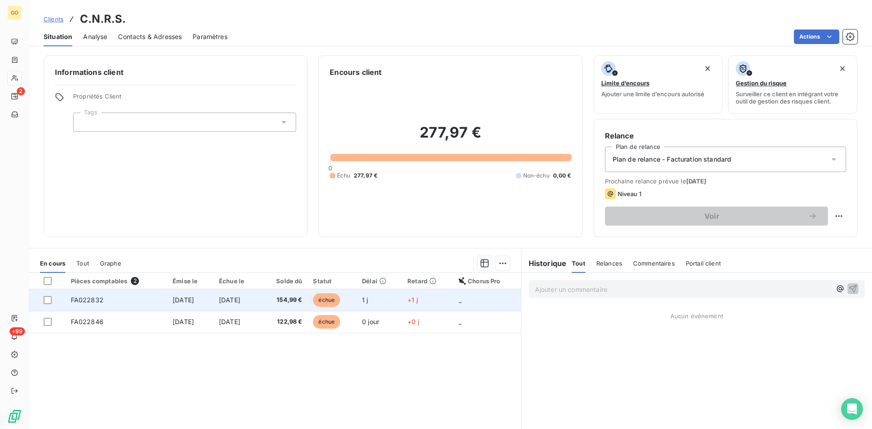
click at [176, 302] on span "[DATE]" at bounding box center [183, 300] width 21 height 8
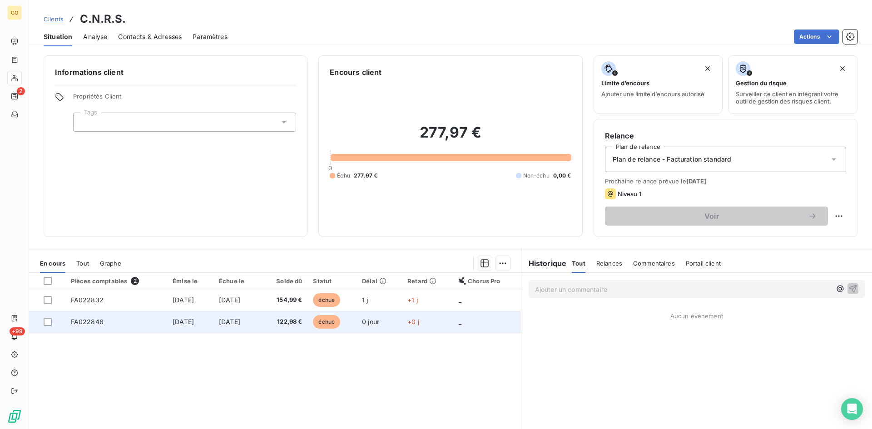
click at [83, 325] on span "FA022846" at bounding box center [87, 322] width 33 height 8
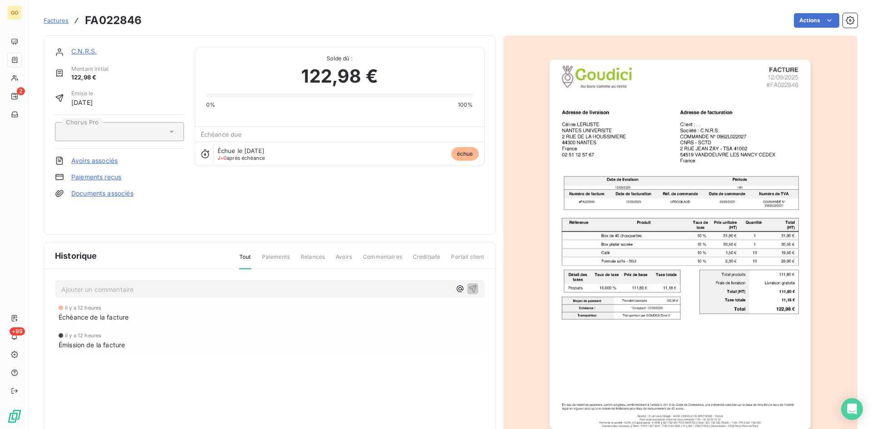
click at [83, 51] on link "C.N.R.S." at bounding box center [83, 51] width 25 height 8
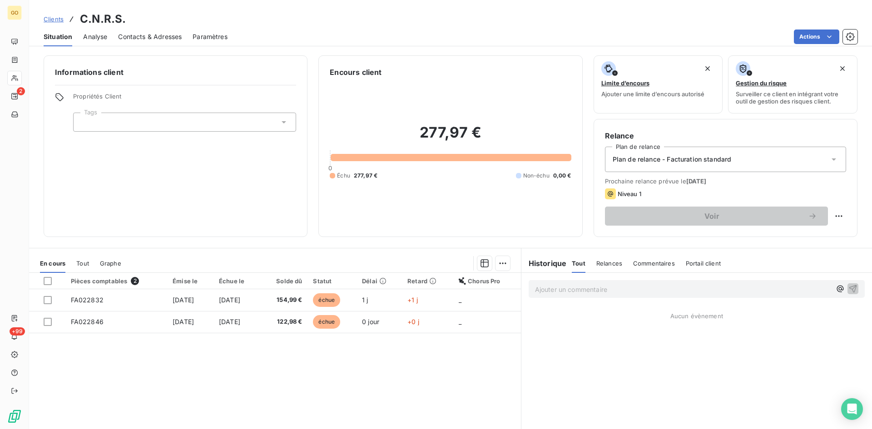
click at [100, 34] on span "Analyse" at bounding box center [95, 36] width 24 height 9
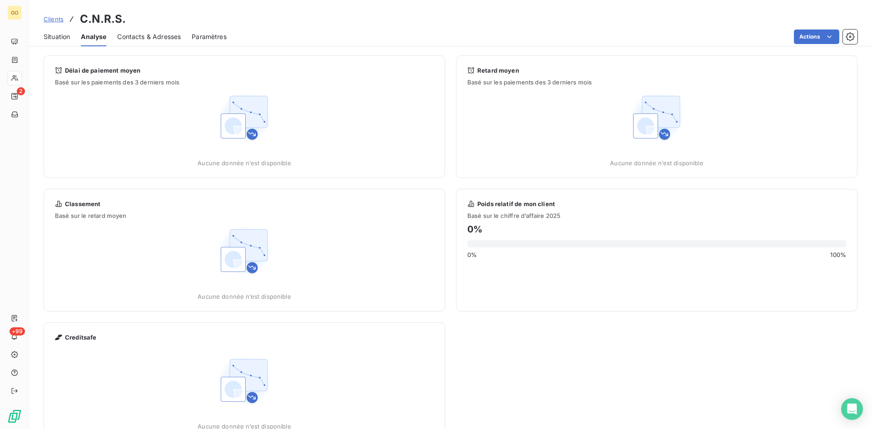
click at [154, 40] on span "Contacts & Adresses" at bounding box center [149, 36] width 64 height 9
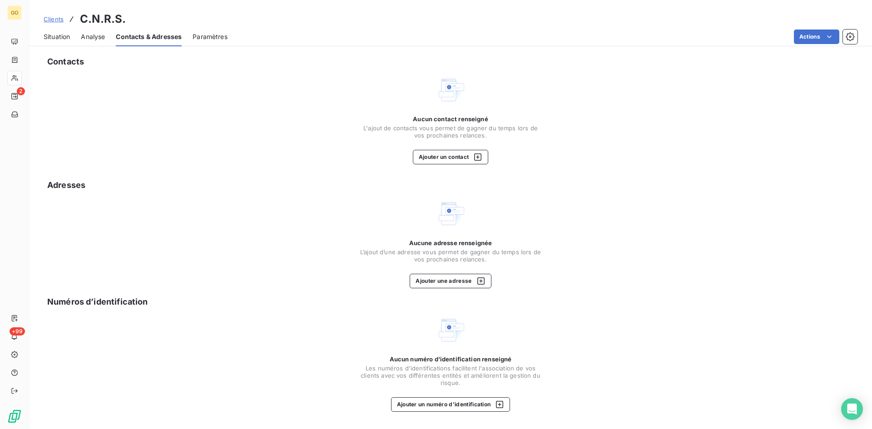
click at [55, 36] on span "Situation" at bounding box center [57, 36] width 26 height 9
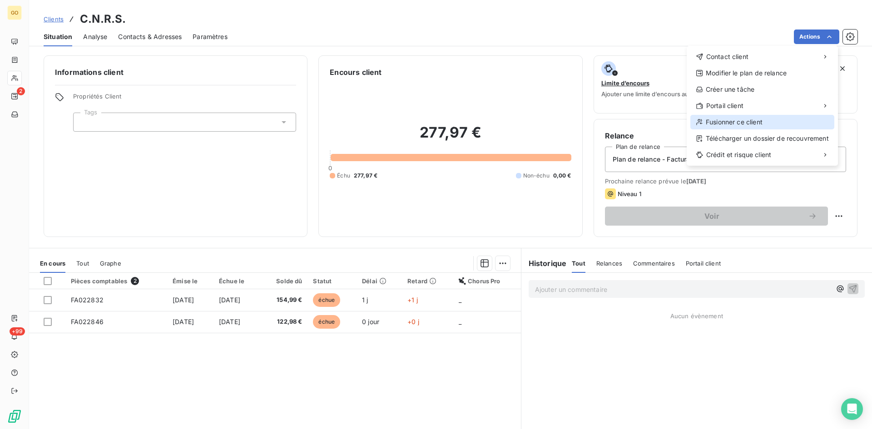
click at [726, 123] on div "Fusionner ce client" at bounding box center [763, 122] width 144 height 15
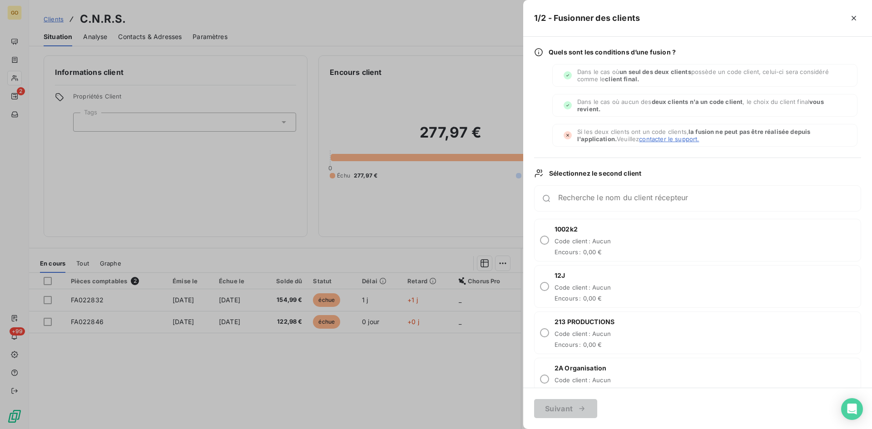
click at [612, 205] on div "Recherche le nom du client récepteur" at bounding box center [697, 198] width 327 height 26
click at [608, 194] on div "Recherche le nom du client récepteur" at bounding box center [709, 198] width 303 height 9
type input "CNRS"
drag, startPoint x: 462, startPoint y: 358, endPoint x: 458, endPoint y: 352, distance: 7.1
click at [461, 358] on div at bounding box center [436, 214] width 872 height 429
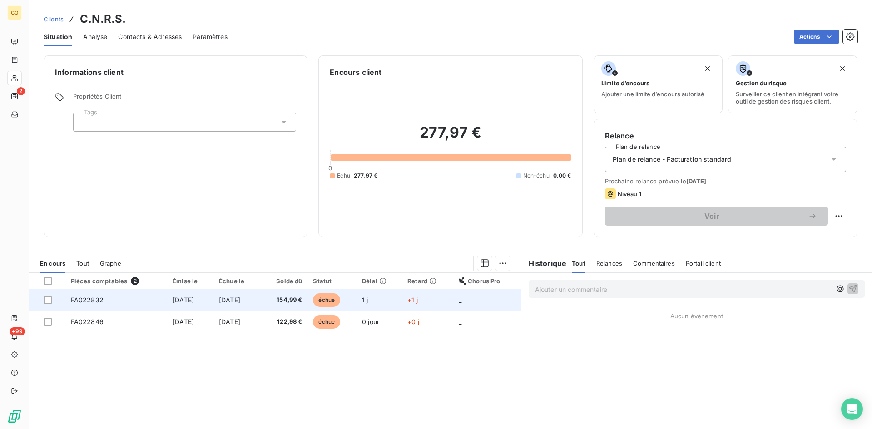
click at [87, 298] on span "FA022832" at bounding box center [87, 300] width 33 height 8
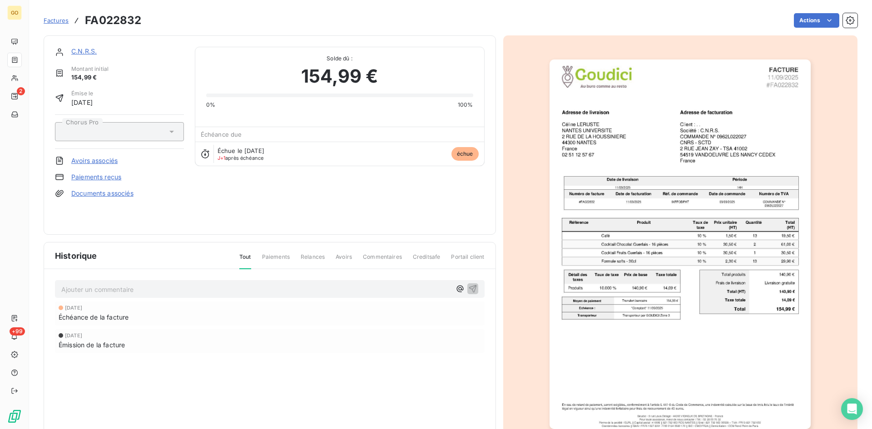
click at [87, 50] on link "C.N.R.S." at bounding box center [83, 51] width 25 height 8
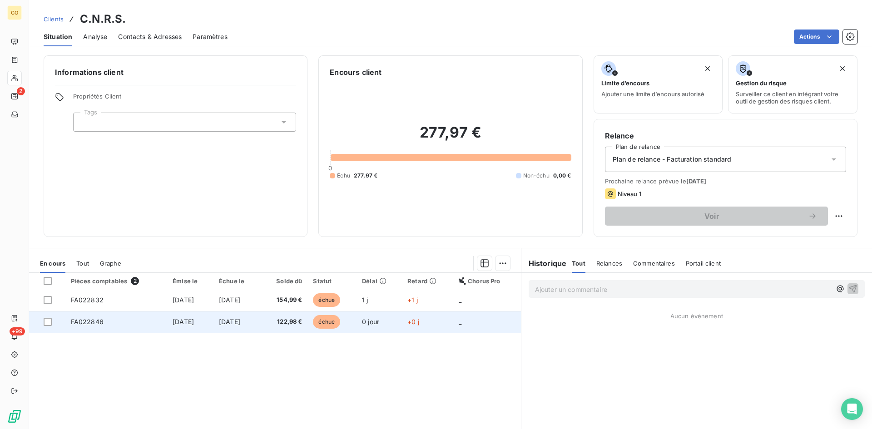
click at [88, 323] on span "FA022846" at bounding box center [87, 322] width 33 height 8
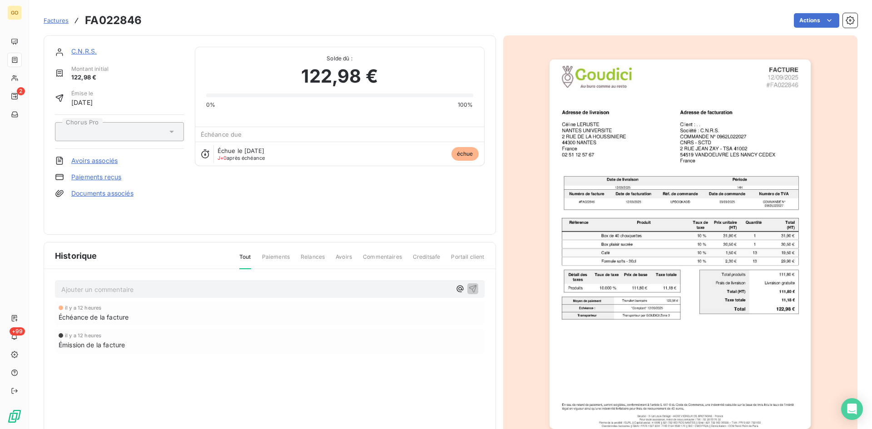
click at [60, 23] on span "Factures" at bounding box center [56, 20] width 25 height 7
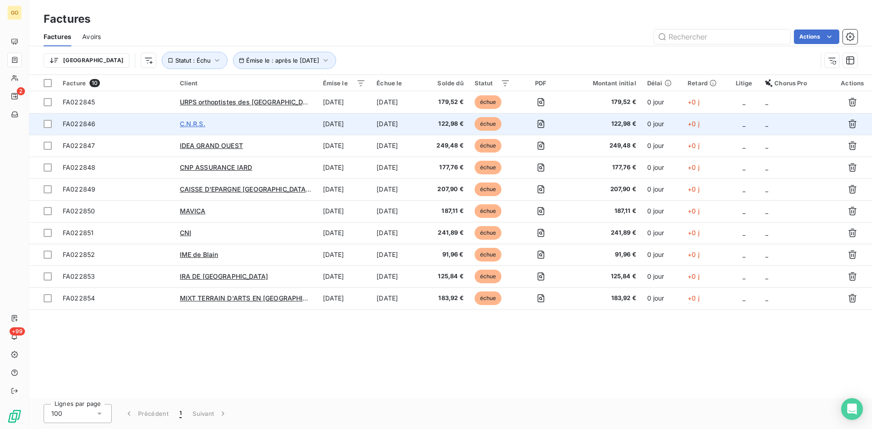
click at [197, 124] on span "C.N.R.S." at bounding box center [192, 124] width 25 height 8
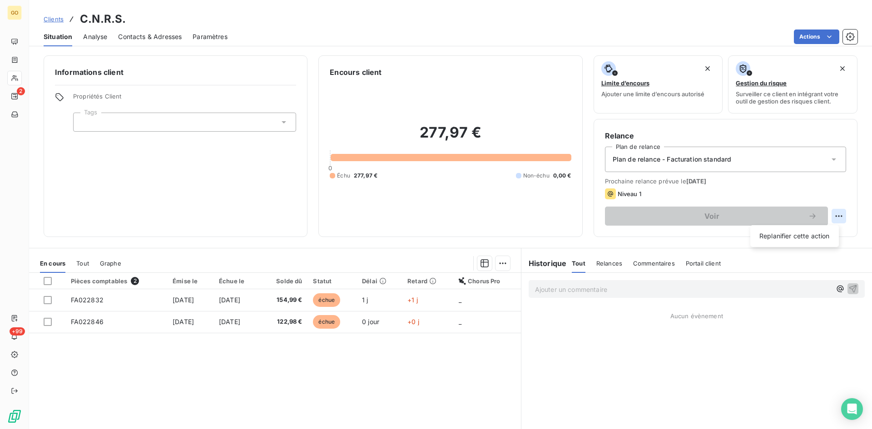
click at [835, 213] on html "GO 2 +99 Clients C.N.R.S. Situation Analyse Contacts & Adresses Paramètres Acti…" at bounding box center [436, 214] width 872 height 429
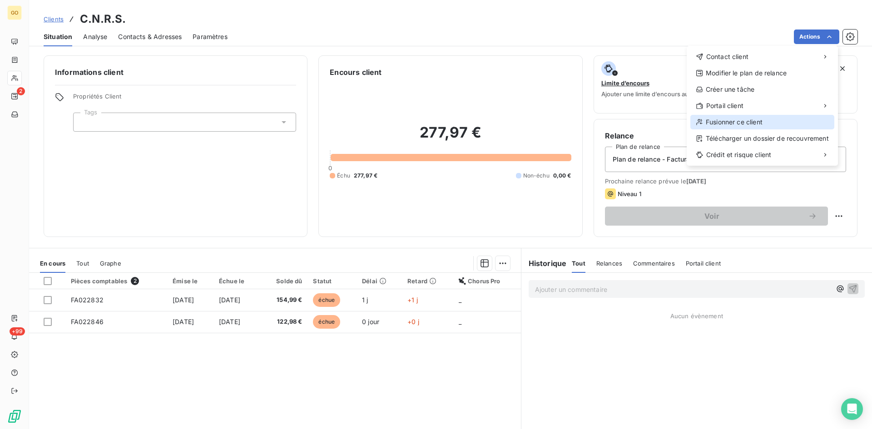
click at [730, 127] on div "Fusionner ce client" at bounding box center [763, 122] width 144 height 15
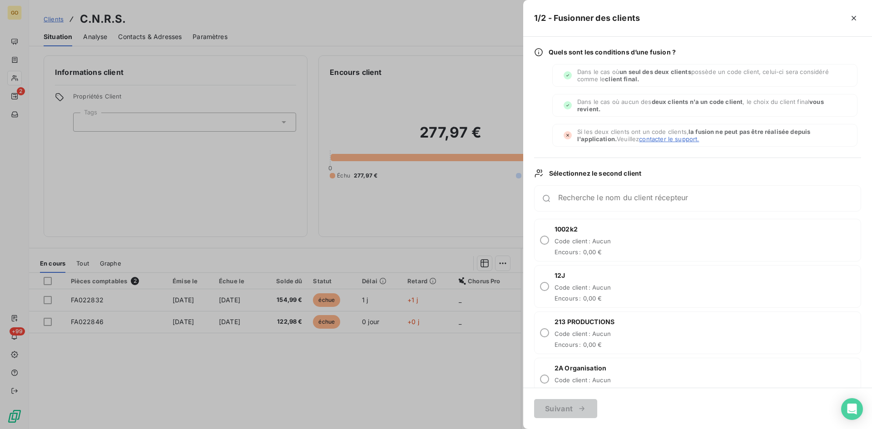
click at [593, 193] on div "Recherche le nom du client récepteur" at bounding box center [697, 198] width 327 height 26
click at [593, 198] on input "Recherche le nom du client récepteur" at bounding box center [709, 202] width 303 height 9
type input "CNRS"
click at [602, 249] on span "Encours : 0,00 €" at bounding box center [583, 252] width 56 height 7
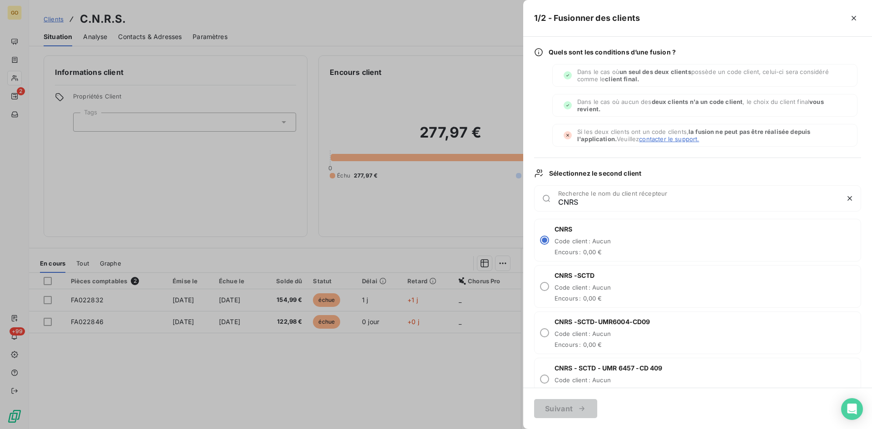
radio input "true"
click at [574, 415] on button "Suivant" at bounding box center [565, 408] width 63 height 19
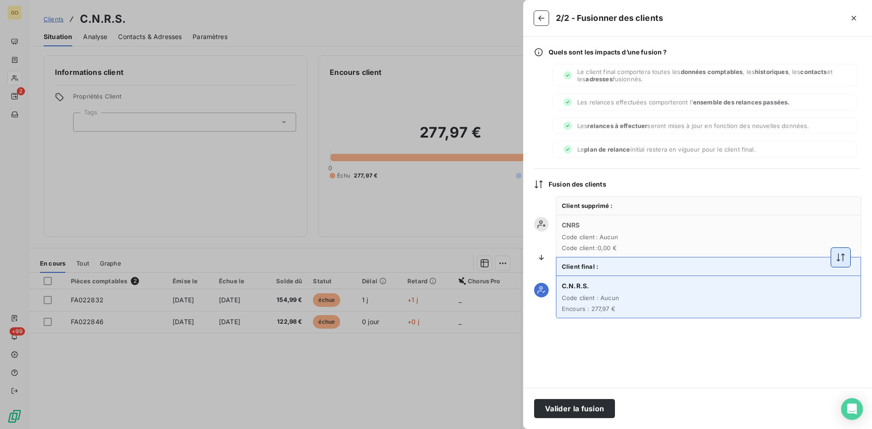
click at [843, 257] on icon "button" at bounding box center [840, 257] width 9 height 9
click at [571, 414] on button "Valider la fusion" at bounding box center [574, 408] width 81 height 19
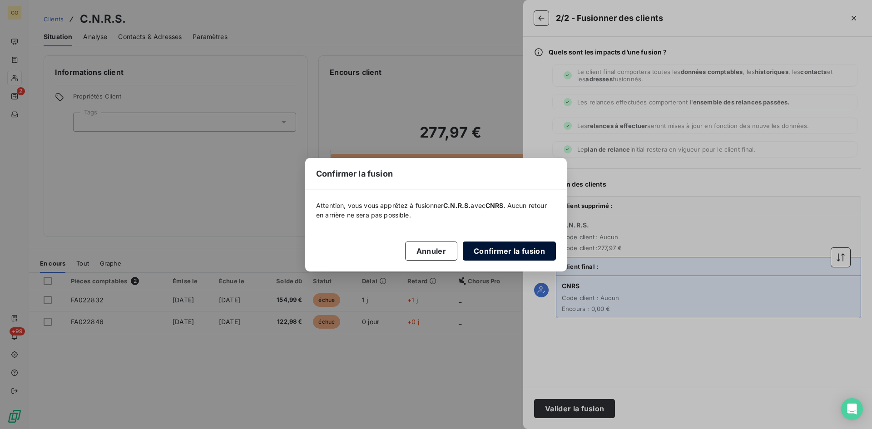
click at [517, 250] on button "Confirmer la fusion" at bounding box center [509, 251] width 93 height 19
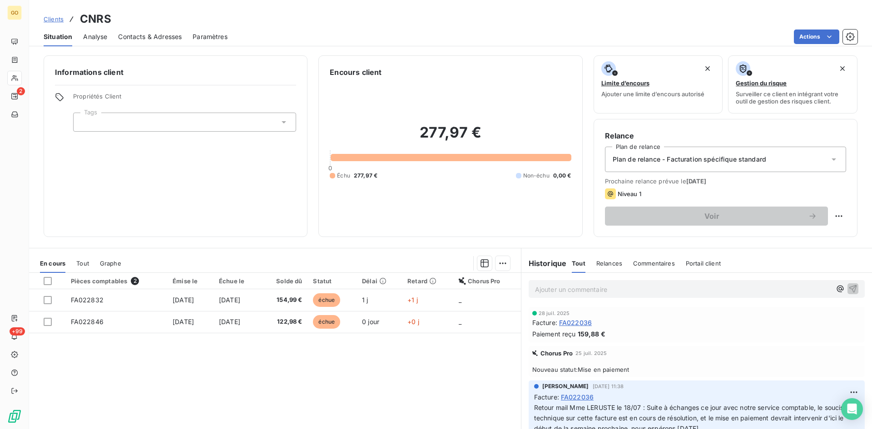
click at [104, 33] on span "Analyse" at bounding box center [95, 36] width 24 height 9
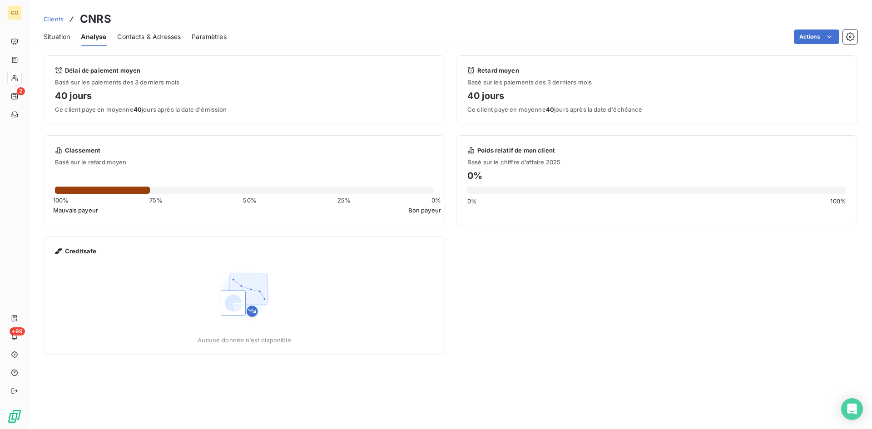
click at [137, 37] on span "Contacts & Adresses" at bounding box center [149, 36] width 64 height 9
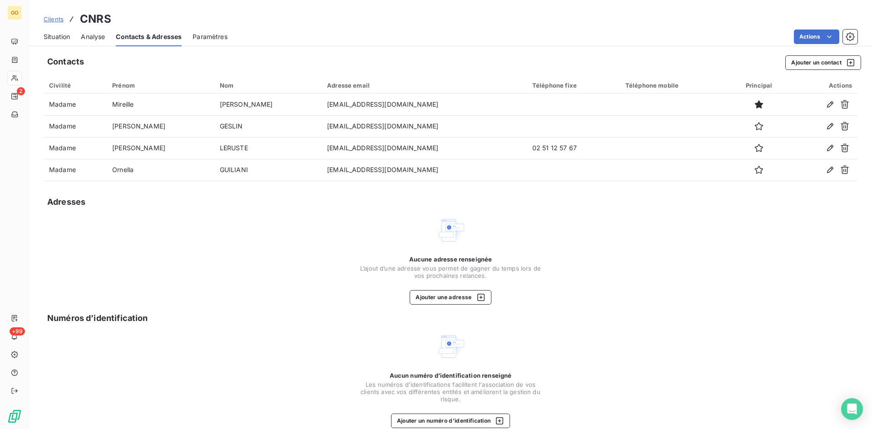
click at [64, 36] on span "Situation" at bounding box center [57, 36] width 26 height 9
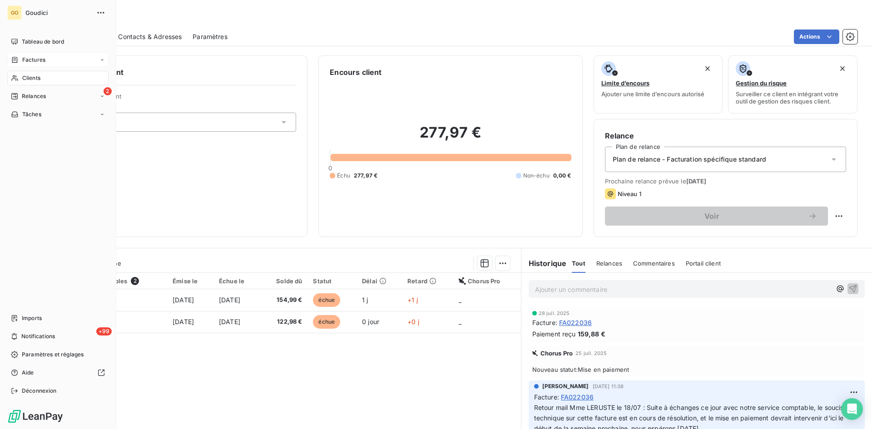
click at [31, 62] on span "Factures" at bounding box center [33, 60] width 23 height 8
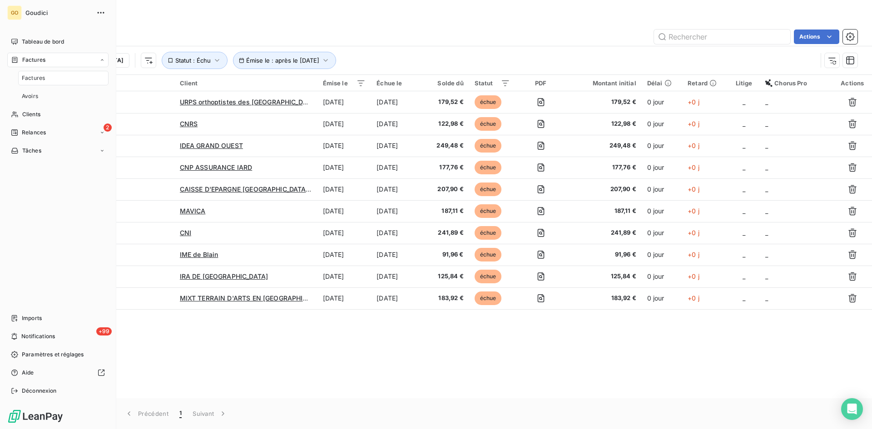
click at [36, 76] on span "Factures" at bounding box center [33, 78] width 23 height 8
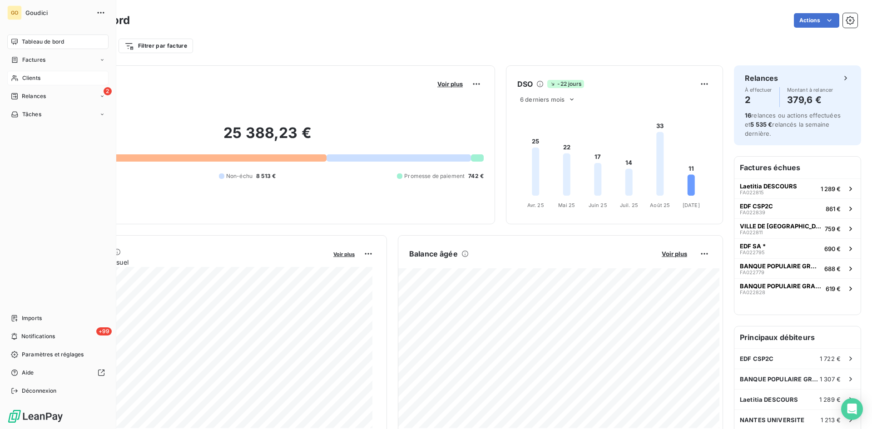
click at [33, 80] on span "Clients" at bounding box center [31, 78] width 18 height 8
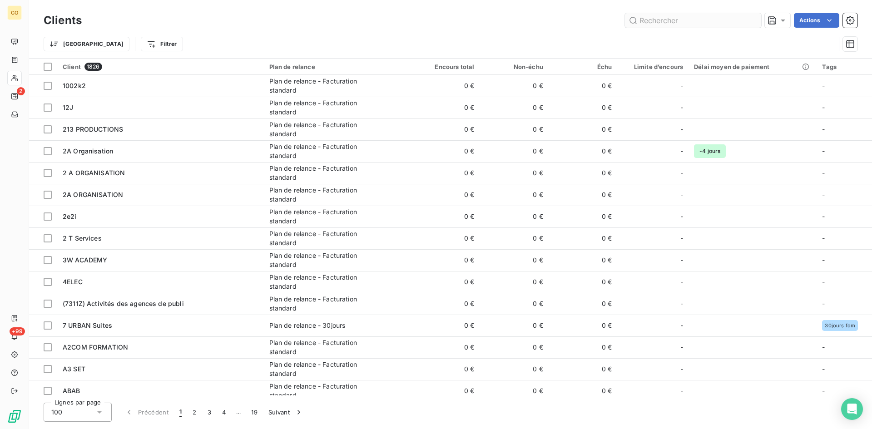
click at [710, 24] on input "text" at bounding box center [693, 20] width 136 height 15
click at [663, 23] on input "text" at bounding box center [693, 20] width 136 height 15
paste input "URPS orthoptistes des Pays de la Loire"
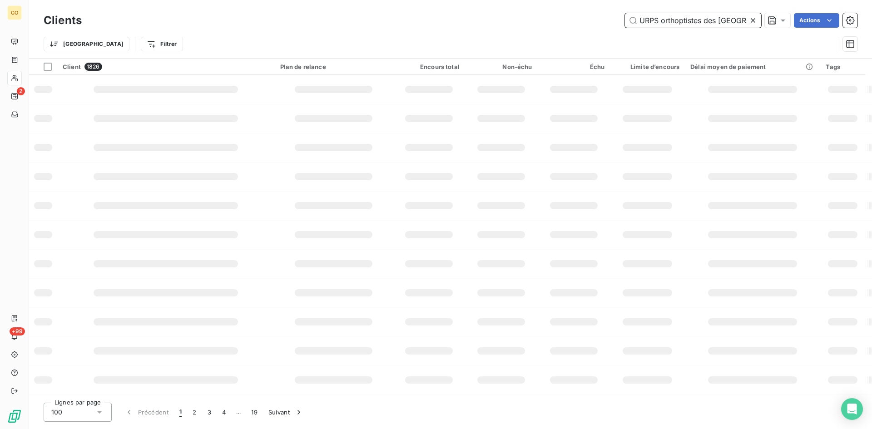
scroll to position [0, 26]
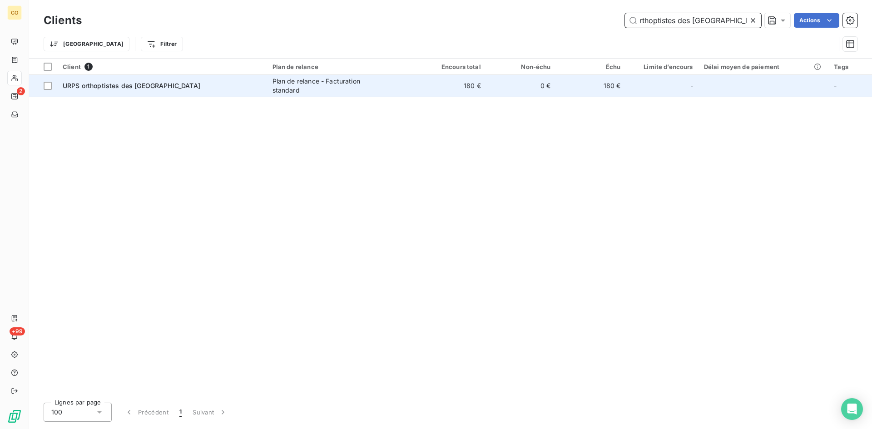
type input "URPS orthoptistes des Pays de la Loire"
click at [143, 86] on span "URPS orthoptistes des Pays de la Loire" at bounding box center [132, 86] width 138 height 8
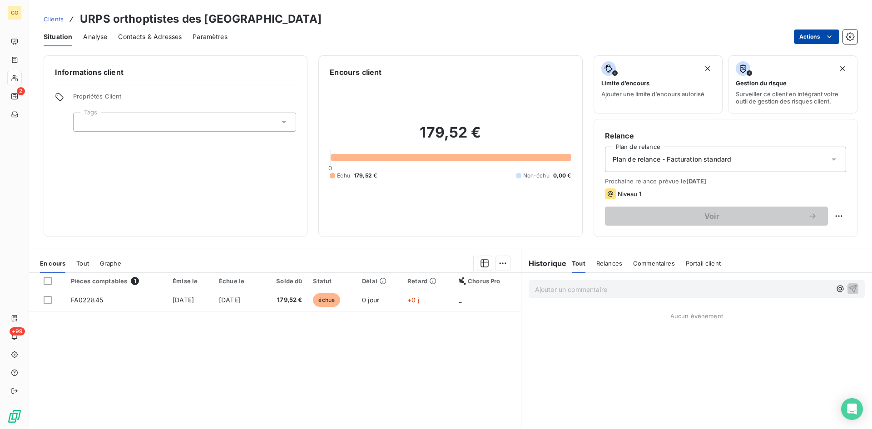
click at [834, 35] on html "GO 2 +99 Clients URPS orthoptistes des Pays de la Loire Situation Analyse Conta…" at bounding box center [436, 214] width 872 height 429
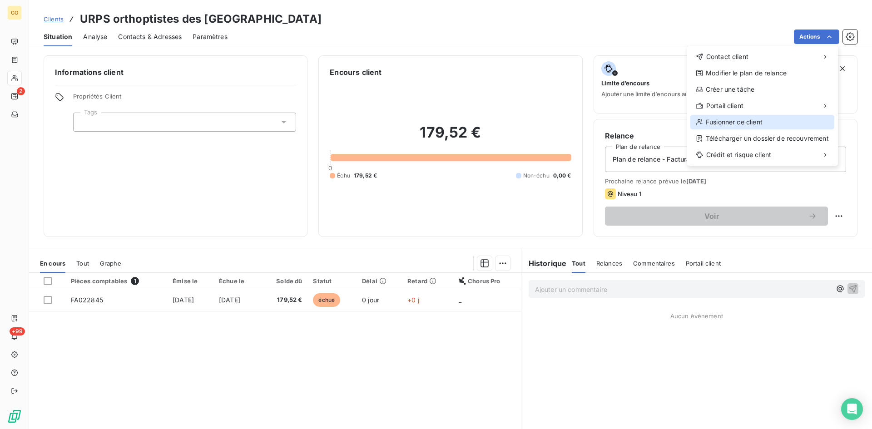
click at [750, 125] on div "Fusionner ce client" at bounding box center [763, 122] width 144 height 15
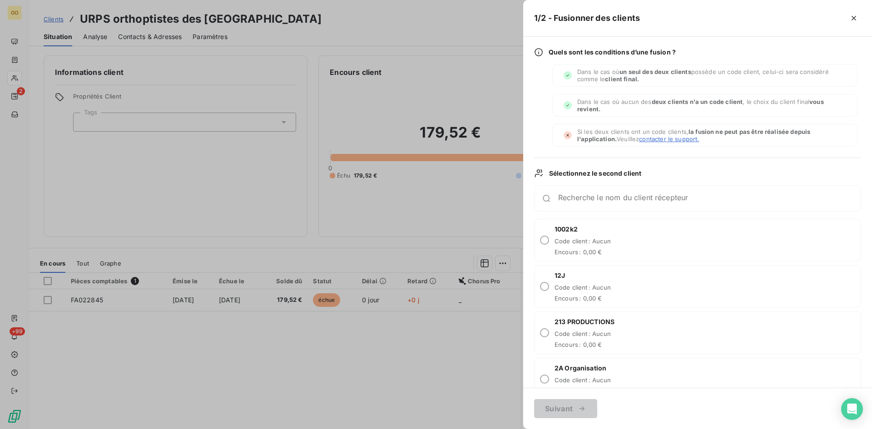
click at [579, 205] on div "Recherche le nom du client récepteur" at bounding box center [697, 198] width 327 height 26
click at [590, 196] on div "Recherche le nom du client récepteur" at bounding box center [709, 198] width 303 height 9
type input "URPS"
click at [848, 199] on icon "button" at bounding box center [850, 198] width 5 height 5
click at [380, 346] on div at bounding box center [436, 214] width 872 height 429
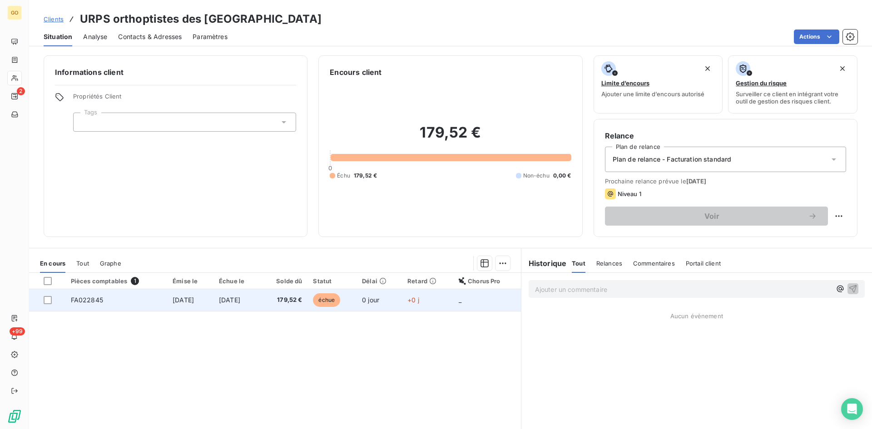
click at [173, 299] on span "[DATE]" at bounding box center [183, 300] width 21 height 8
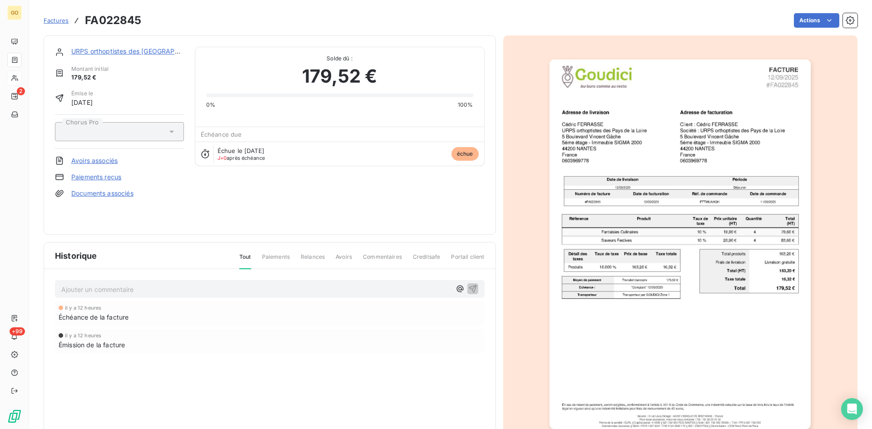
click at [289, 219] on div "URPS orthoptistes des Pays de la Loire Montant initial 179,52 € Émise le 12 sep…" at bounding box center [270, 135] width 430 height 177
